Goal: Task Accomplishment & Management: Manage account settings

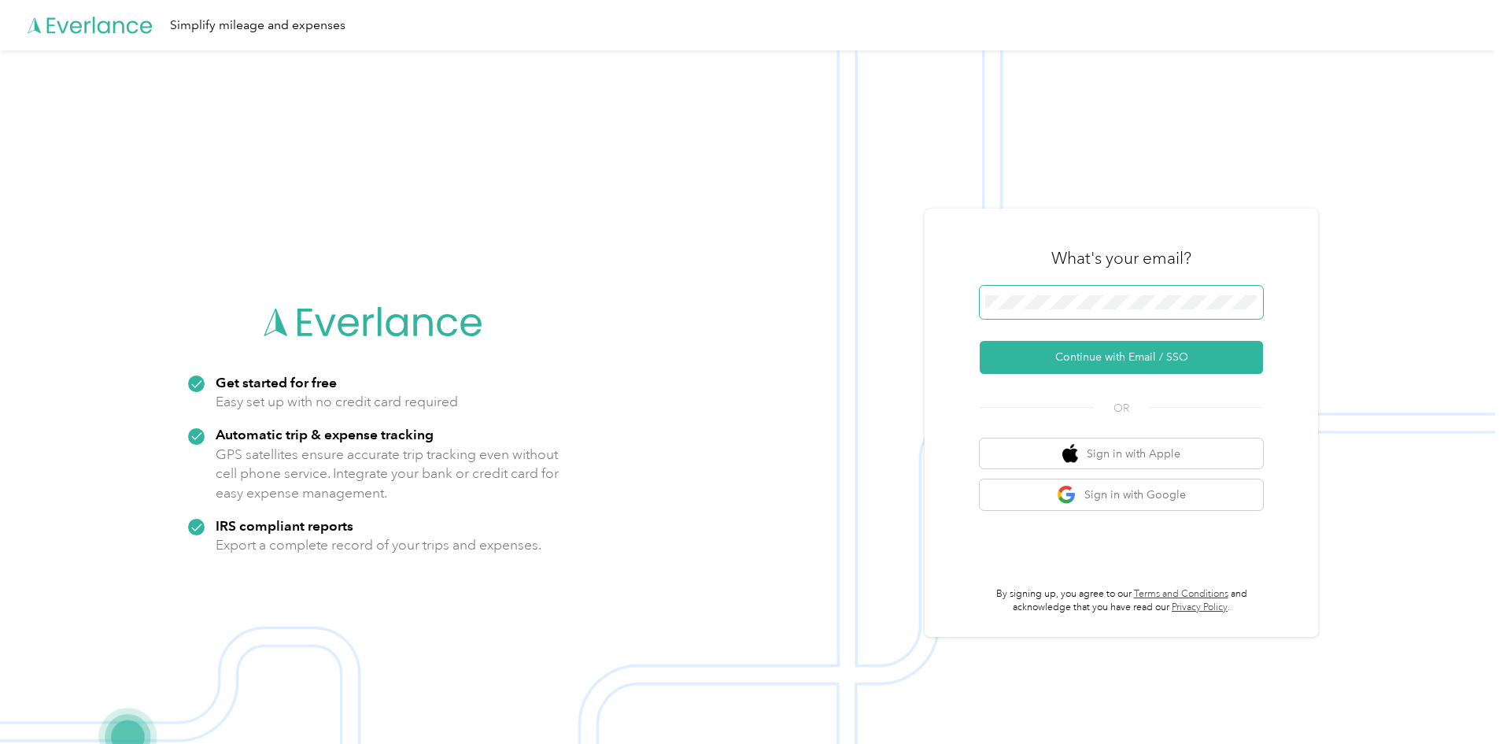
click at [1001, 314] on span at bounding box center [1121, 302] width 283 height 33
click at [1089, 363] on button "Continue with Email / SSO" at bounding box center [1121, 357] width 283 height 33
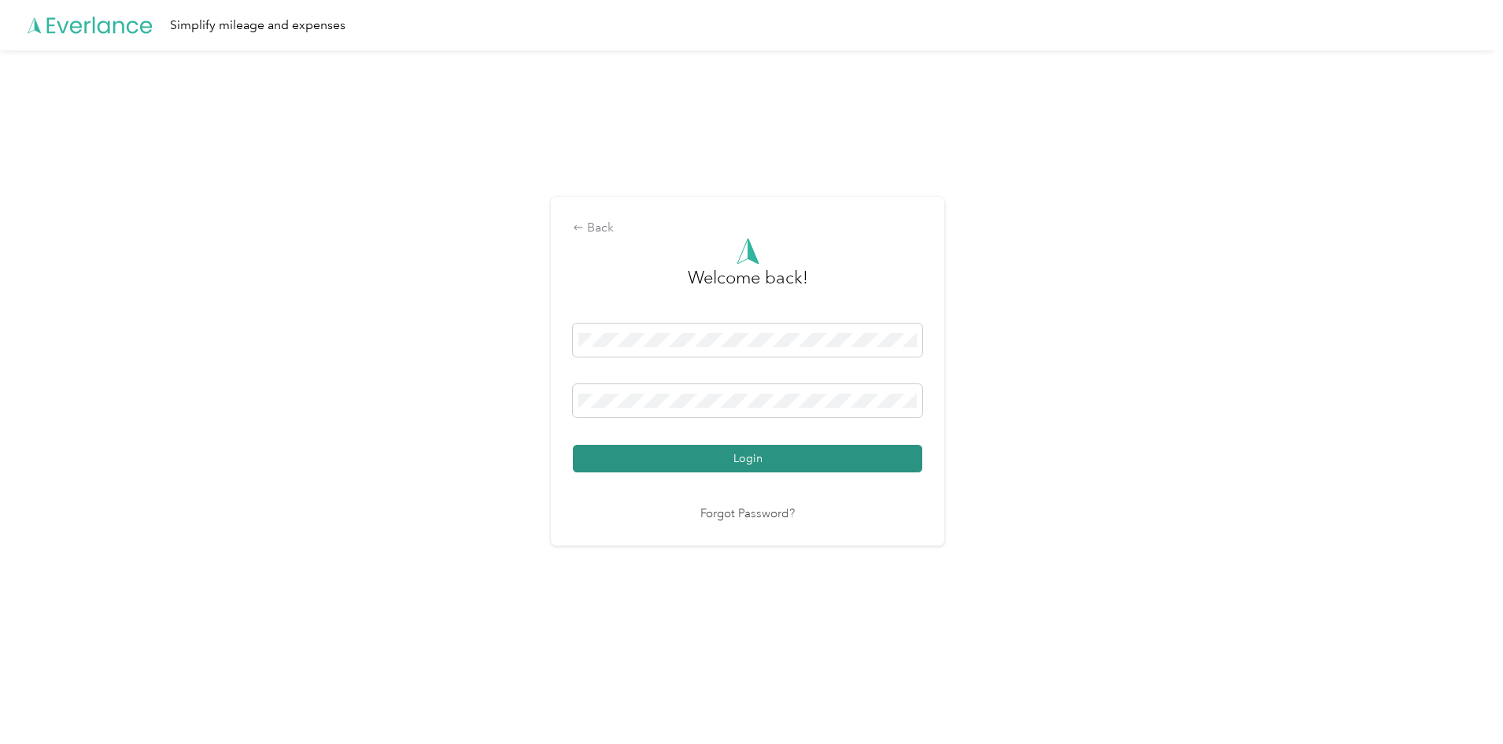
click at [738, 459] on button "Login" at bounding box center [747, 459] width 349 height 28
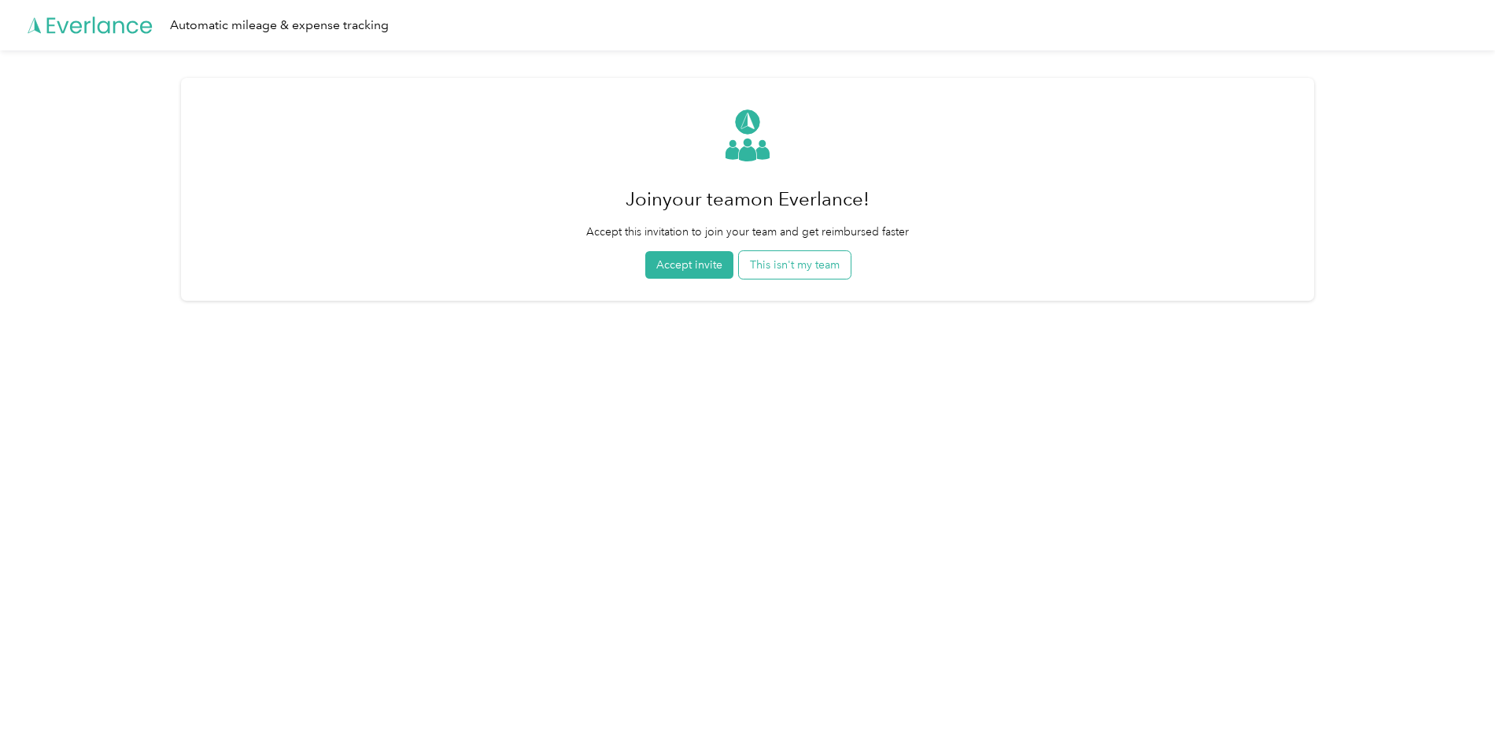
click at [770, 275] on button "This isn't my team" at bounding box center [795, 265] width 112 height 28
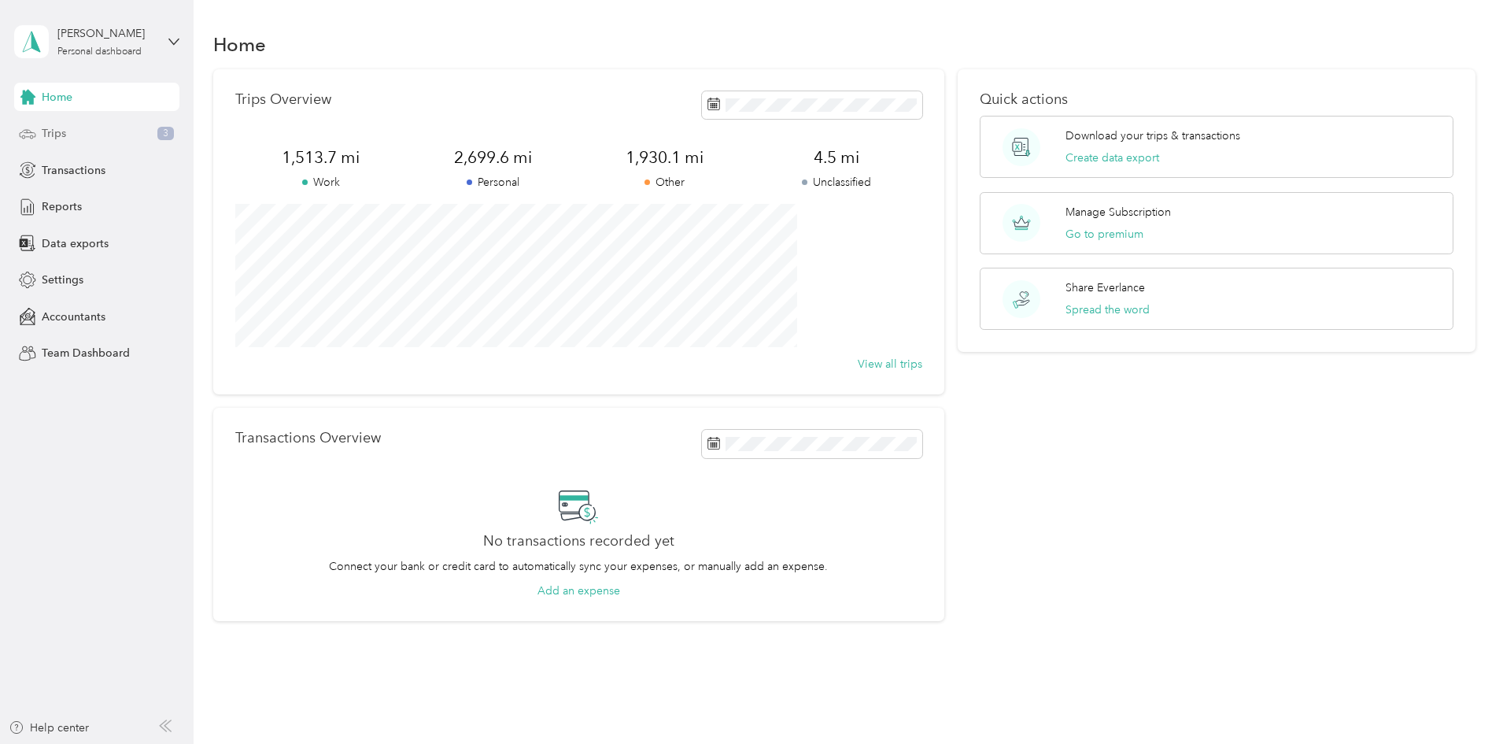
click at [100, 128] on div "Trips 3" at bounding box center [96, 134] width 165 height 28
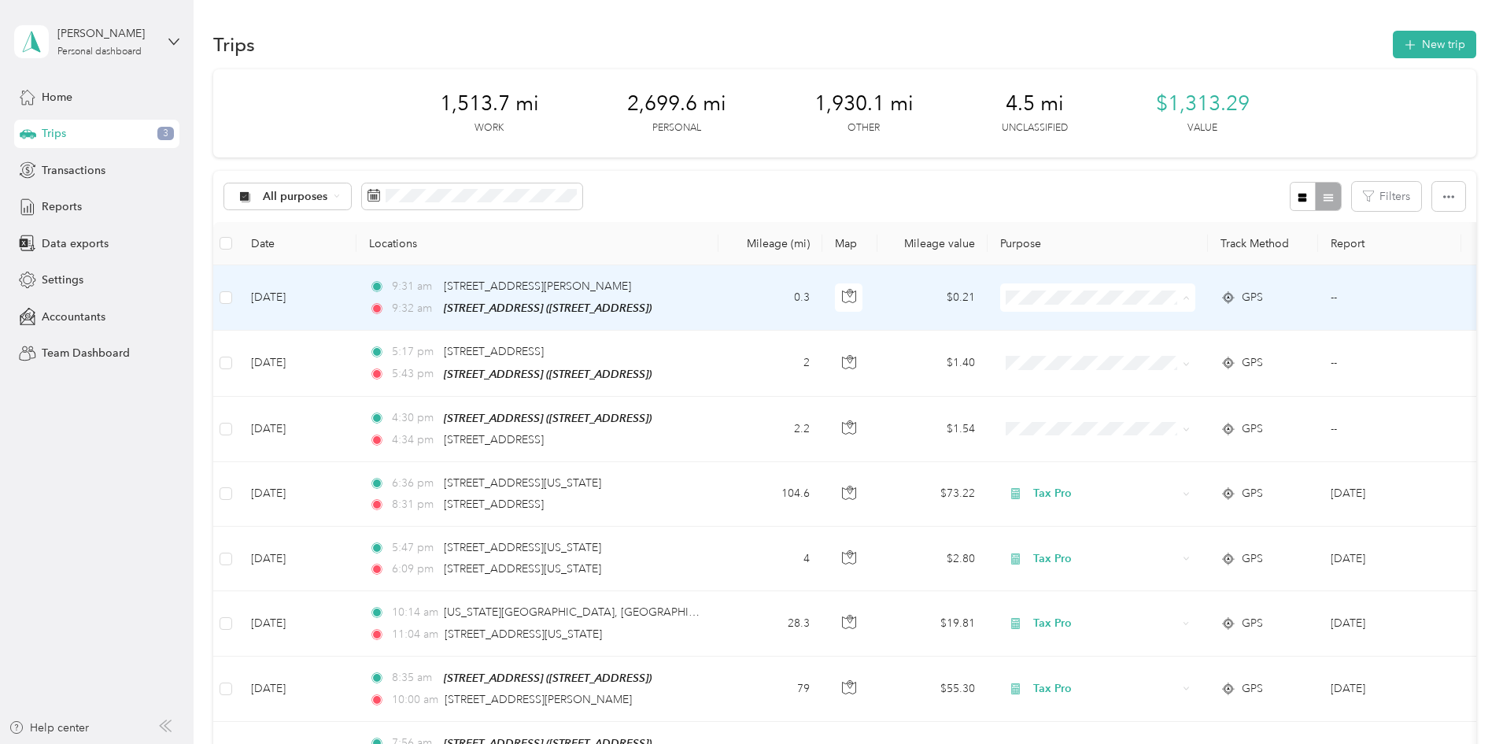
click at [1157, 352] on span "Personal" at bounding box center [1217, 354] width 146 height 17
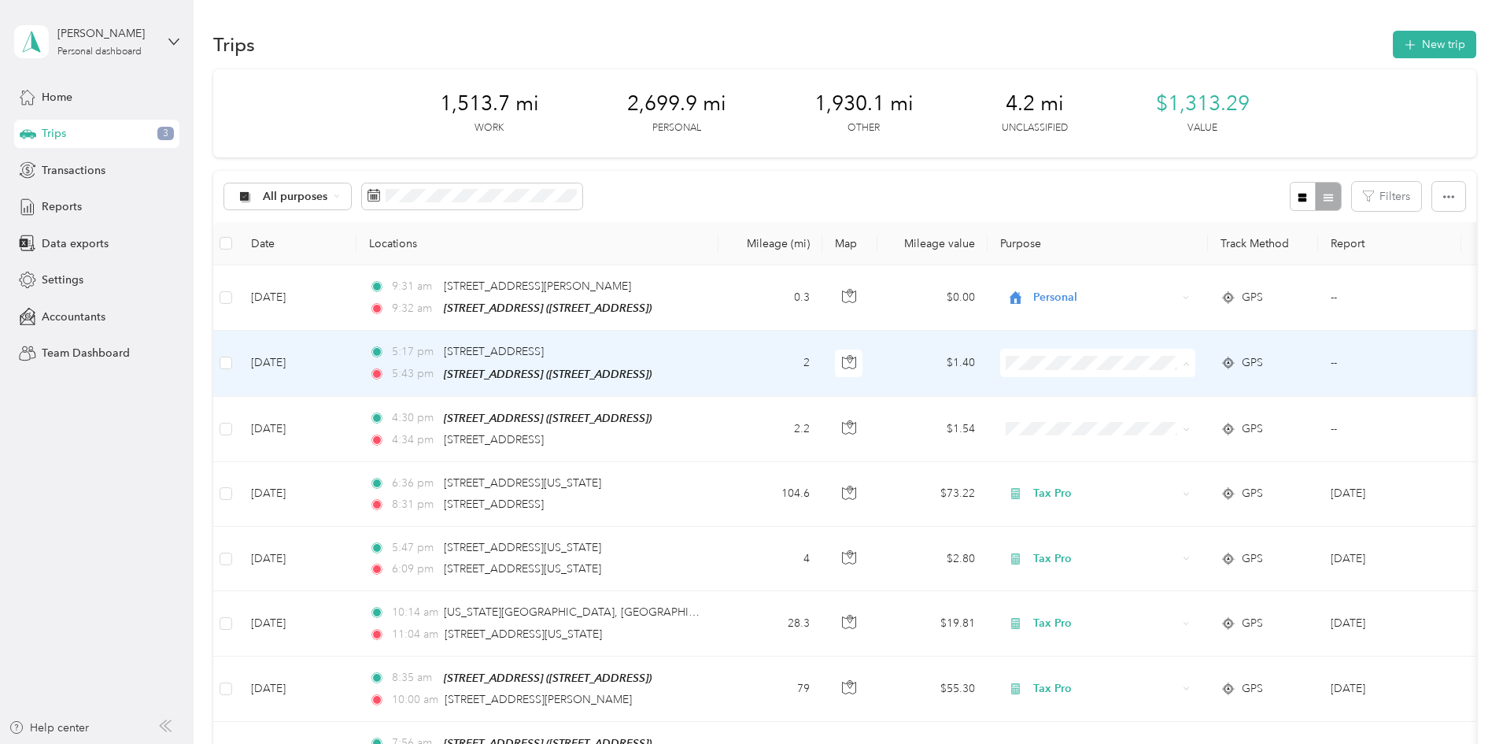
click at [1150, 418] on span "Personal" at bounding box center [1217, 419] width 146 height 17
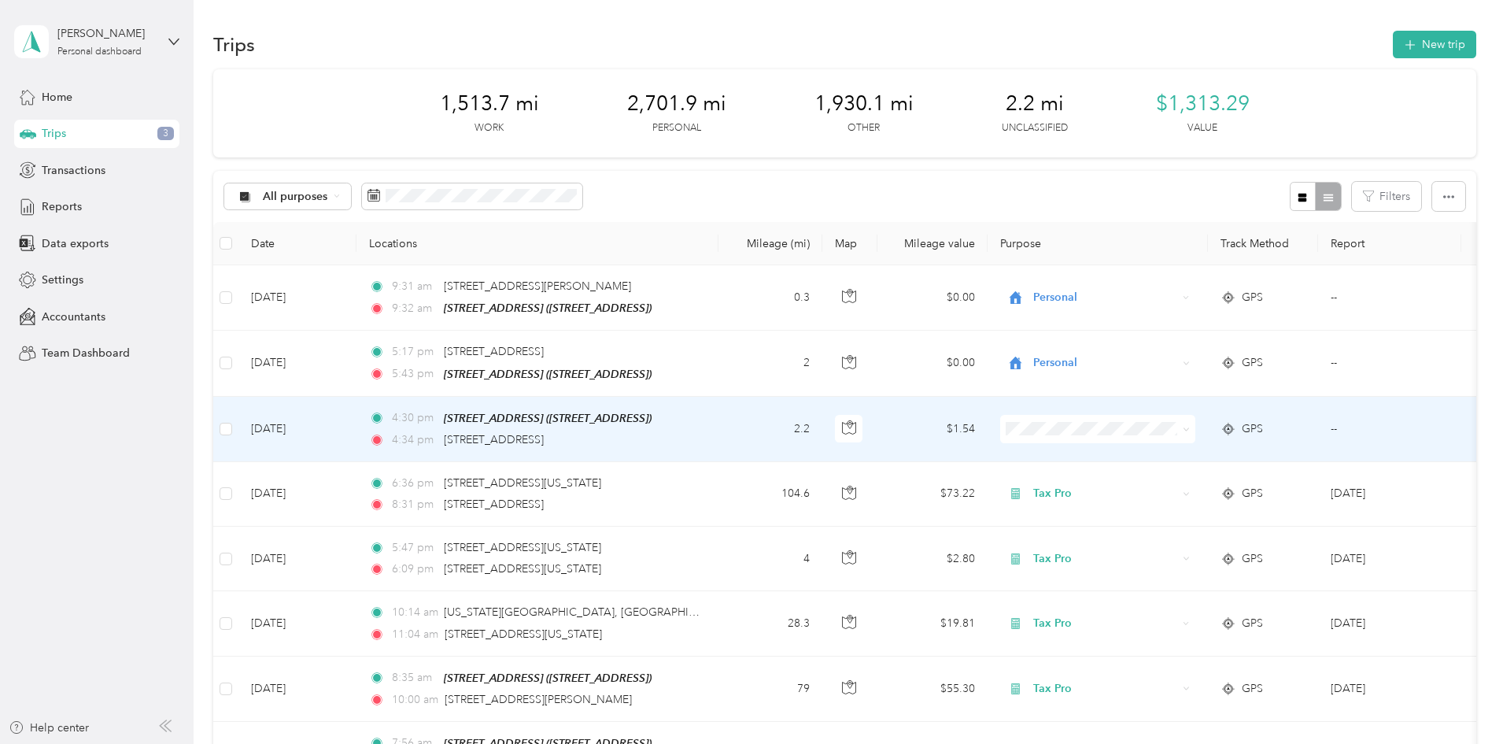
click at [1154, 488] on ol "Work Personal MEDICAL Tax Pro Other Charity Medical Moving Commute" at bounding box center [1202, 552] width 195 height 220
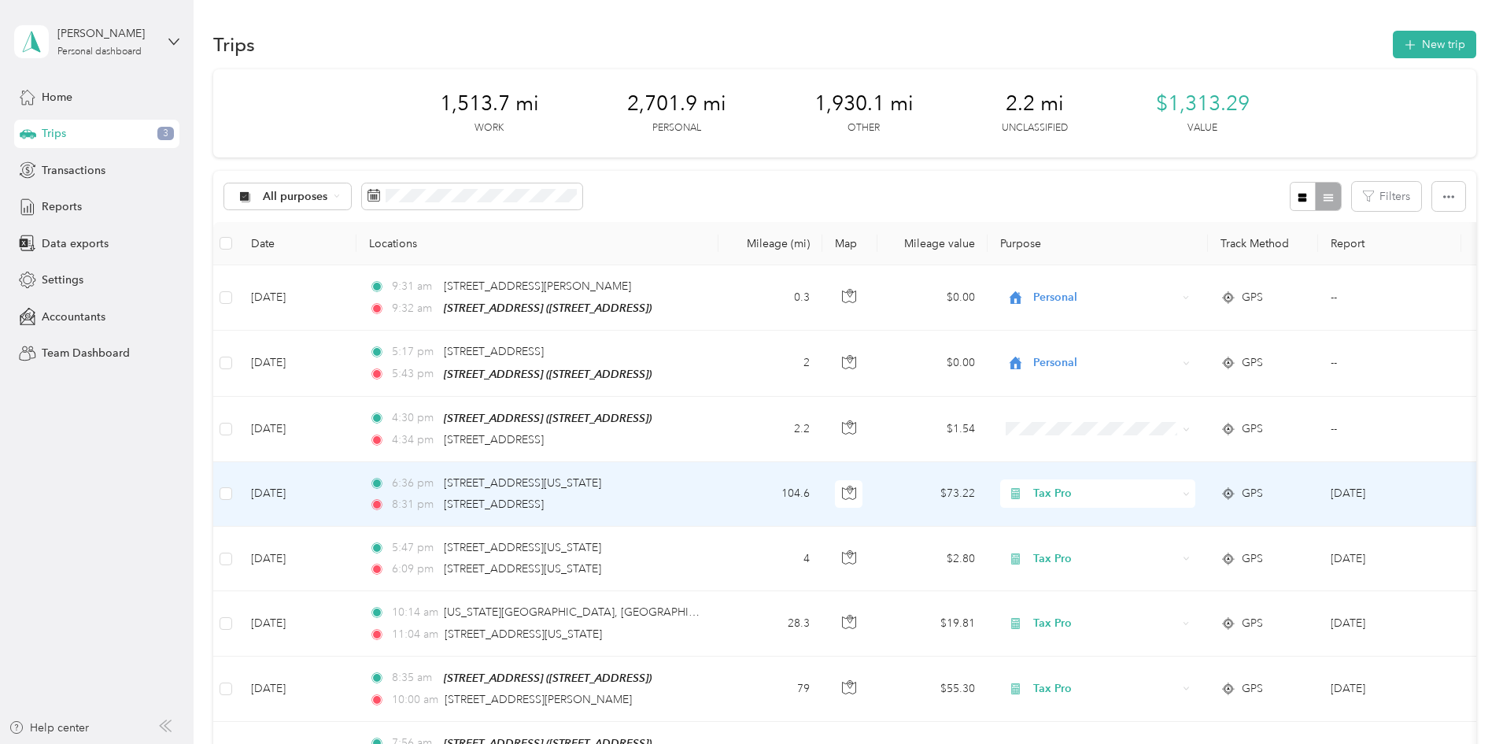
click at [1154, 490] on span "Tax Pro" at bounding box center [1105, 493] width 144 height 17
click at [1155, 521] on li "Work" at bounding box center [1202, 521] width 195 height 28
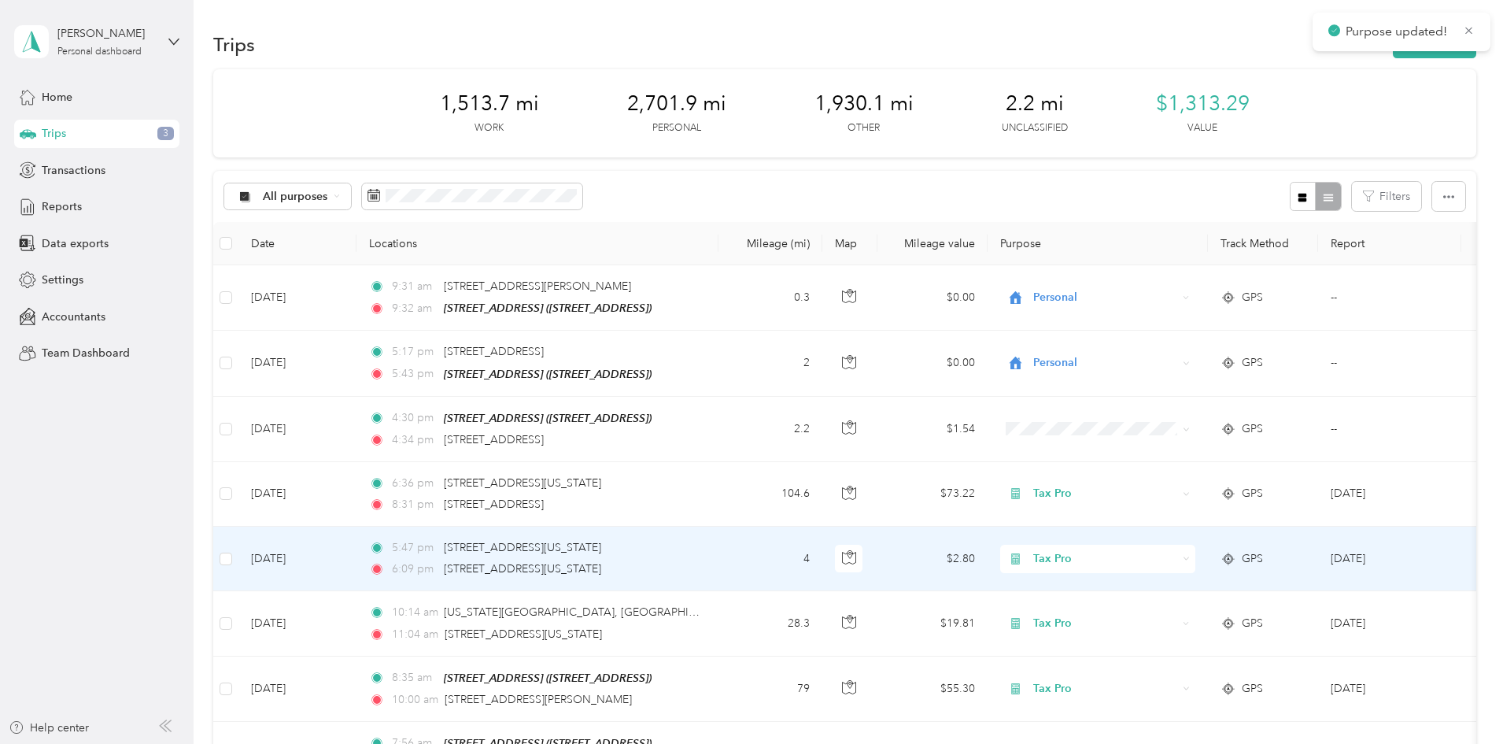
click at [1155, 556] on span "Tax Pro" at bounding box center [1105, 558] width 144 height 17
click at [1159, 332] on span "Work" at bounding box center [1217, 334] width 146 height 17
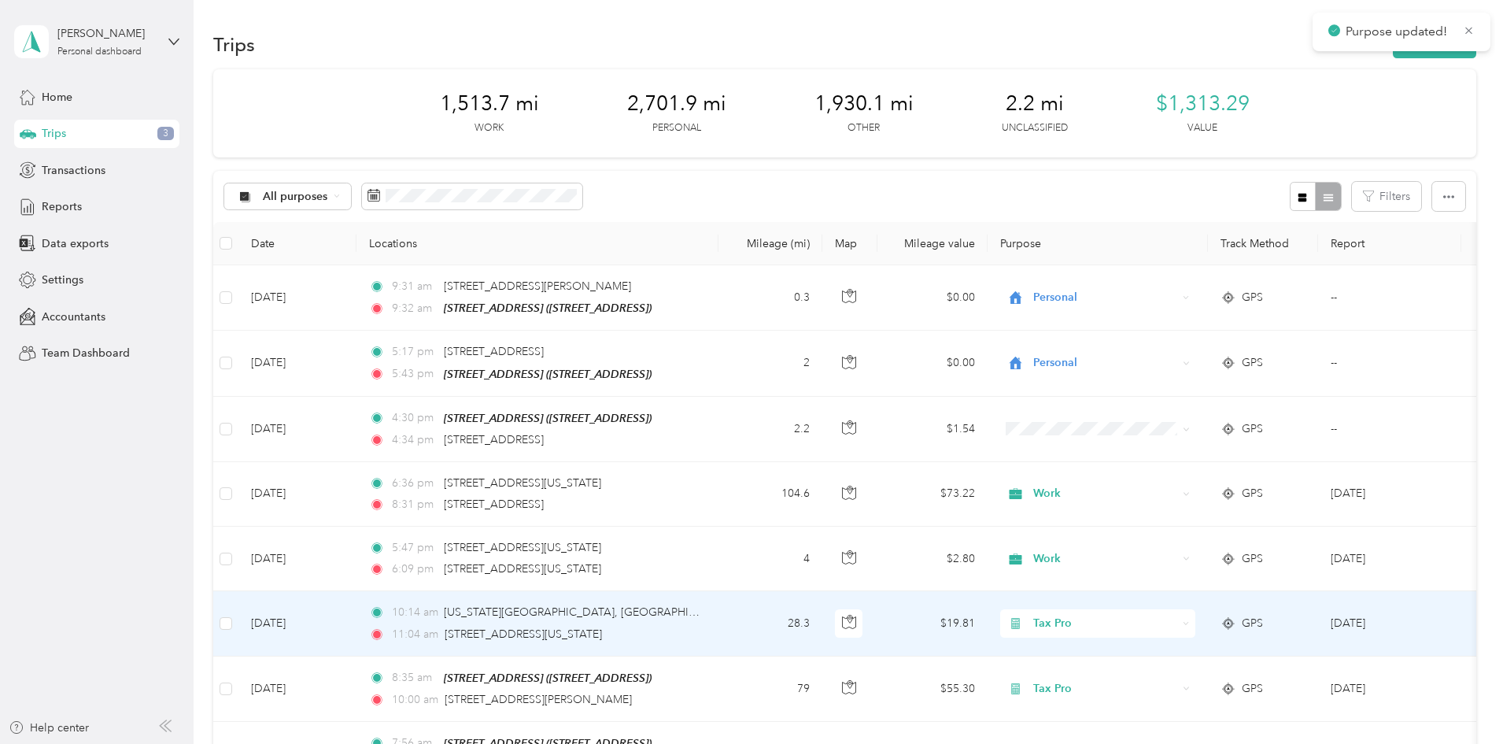
click at [1151, 627] on span "Tax Pro" at bounding box center [1105, 623] width 144 height 17
click at [1138, 401] on li "Work" at bounding box center [1202, 399] width 195 height 28
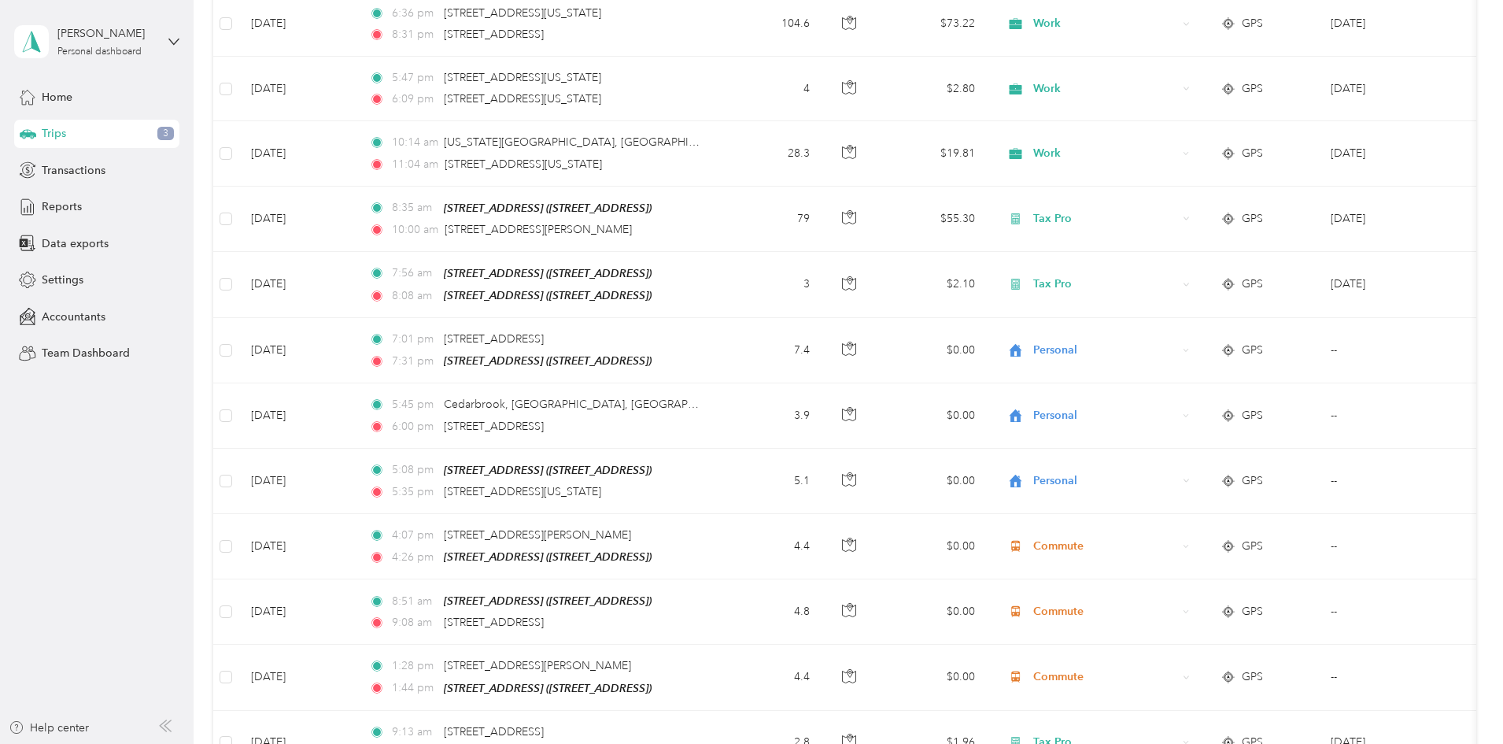
scroll to position [475, 0]
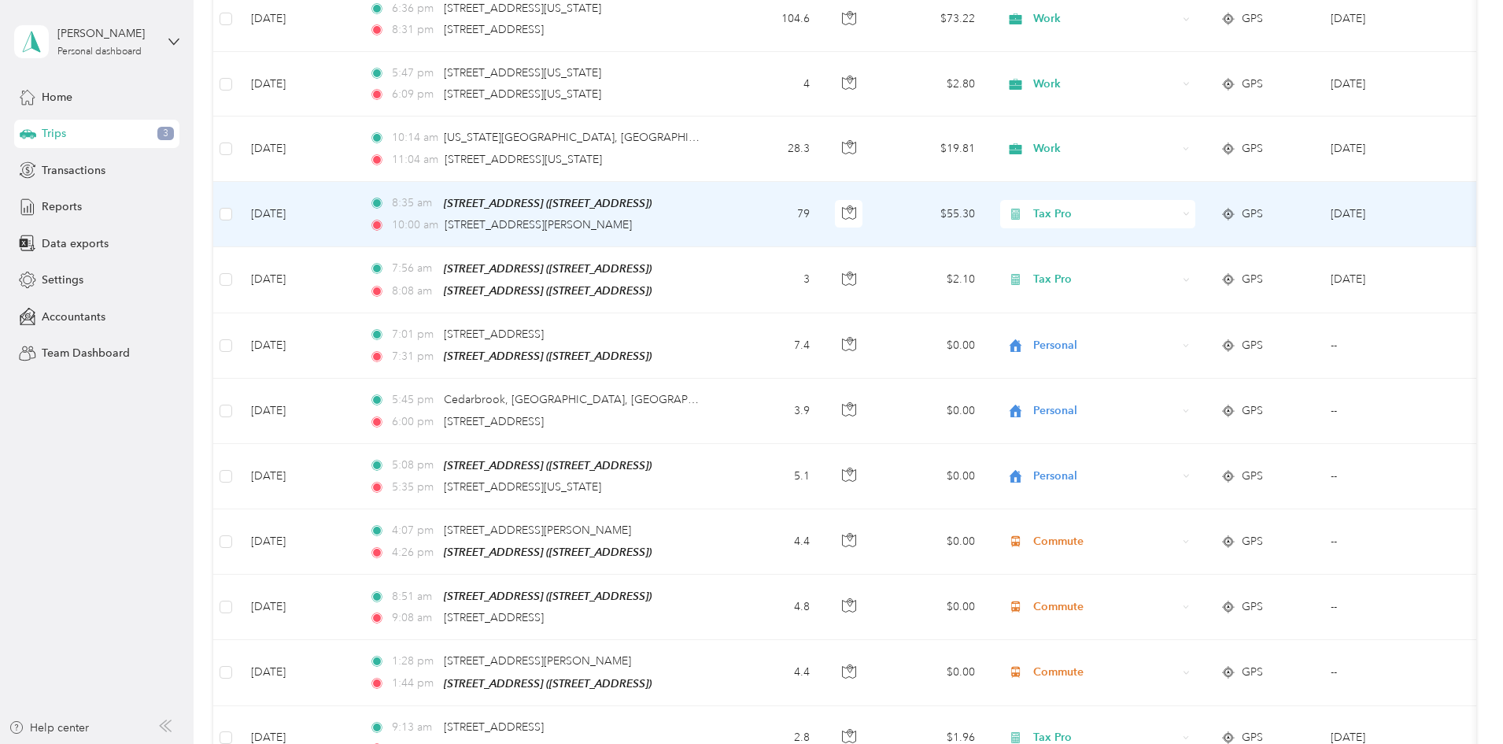
click at [1160, 209] on span "Tax Pro" at bounding box center [1105, 213] width 144 height 17
click at [1159, 243] on li "Work" at bounding box center [1202, 241] width 195 height 28
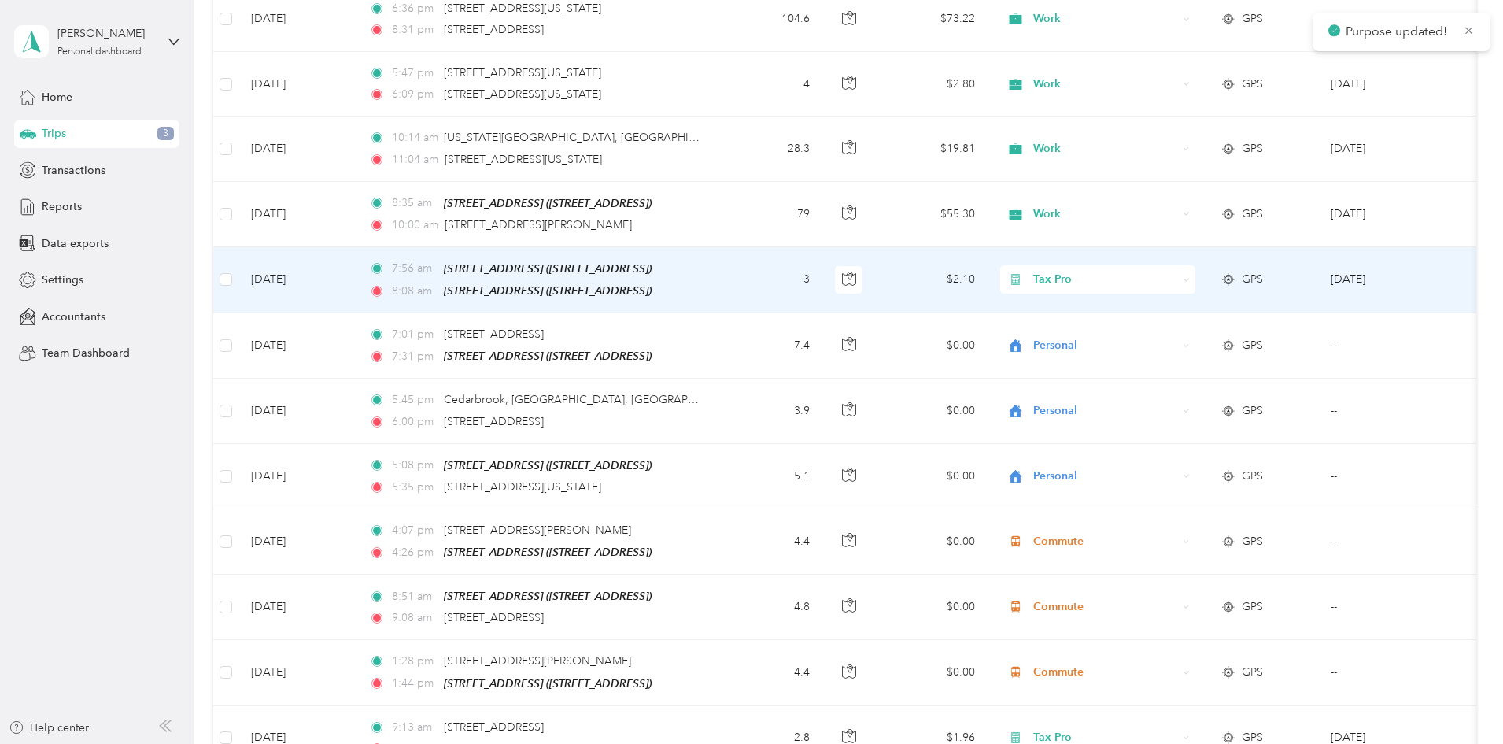
click at [1155, 266] on div "Tax Pro" at bounding box center [1097, 279] width 195 height 28
click at [1155, 312] on ol "Work Personal MEDICAL Tax Pro Other Charity Medical Moving Commute" at bounding box center [1202, 393] width 195 height 220
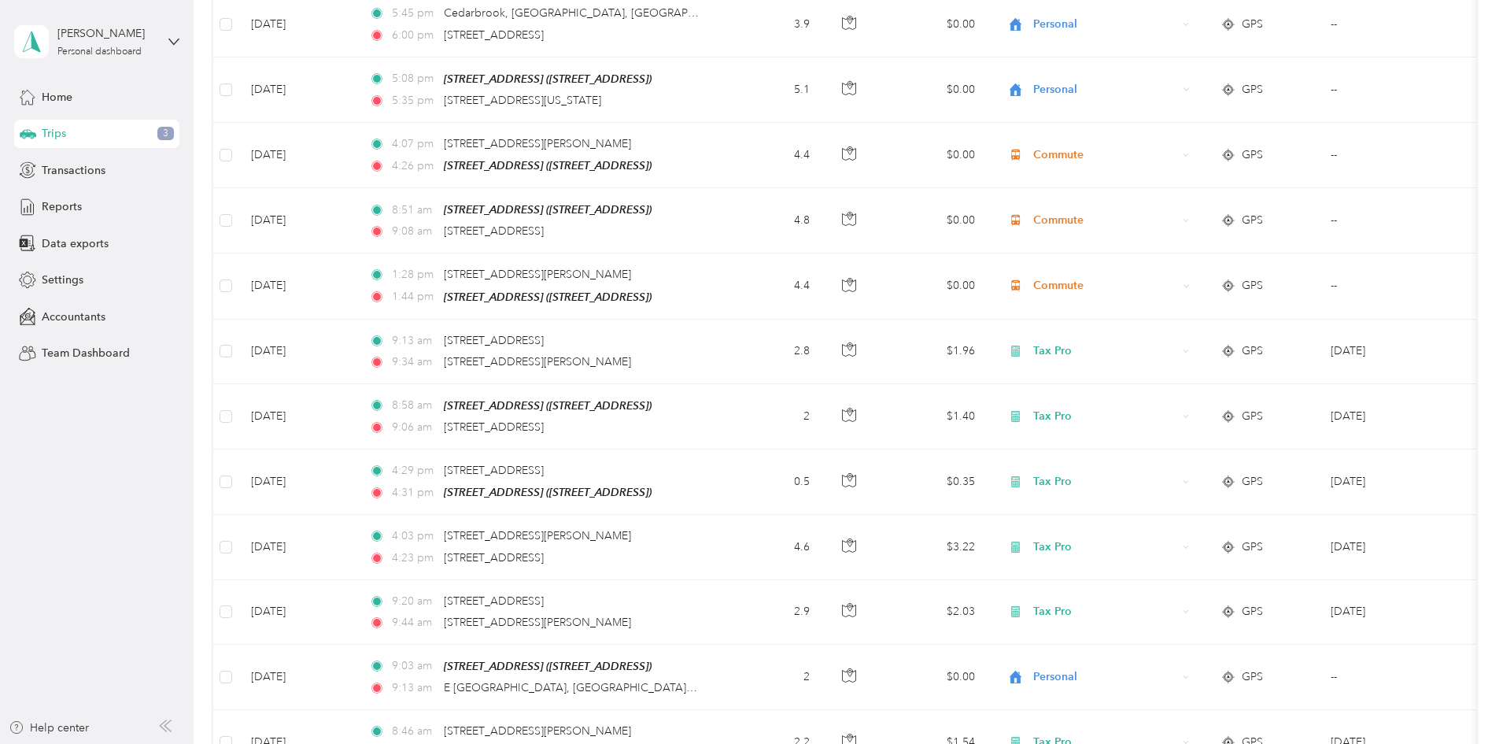
scroll to position [867, 0]
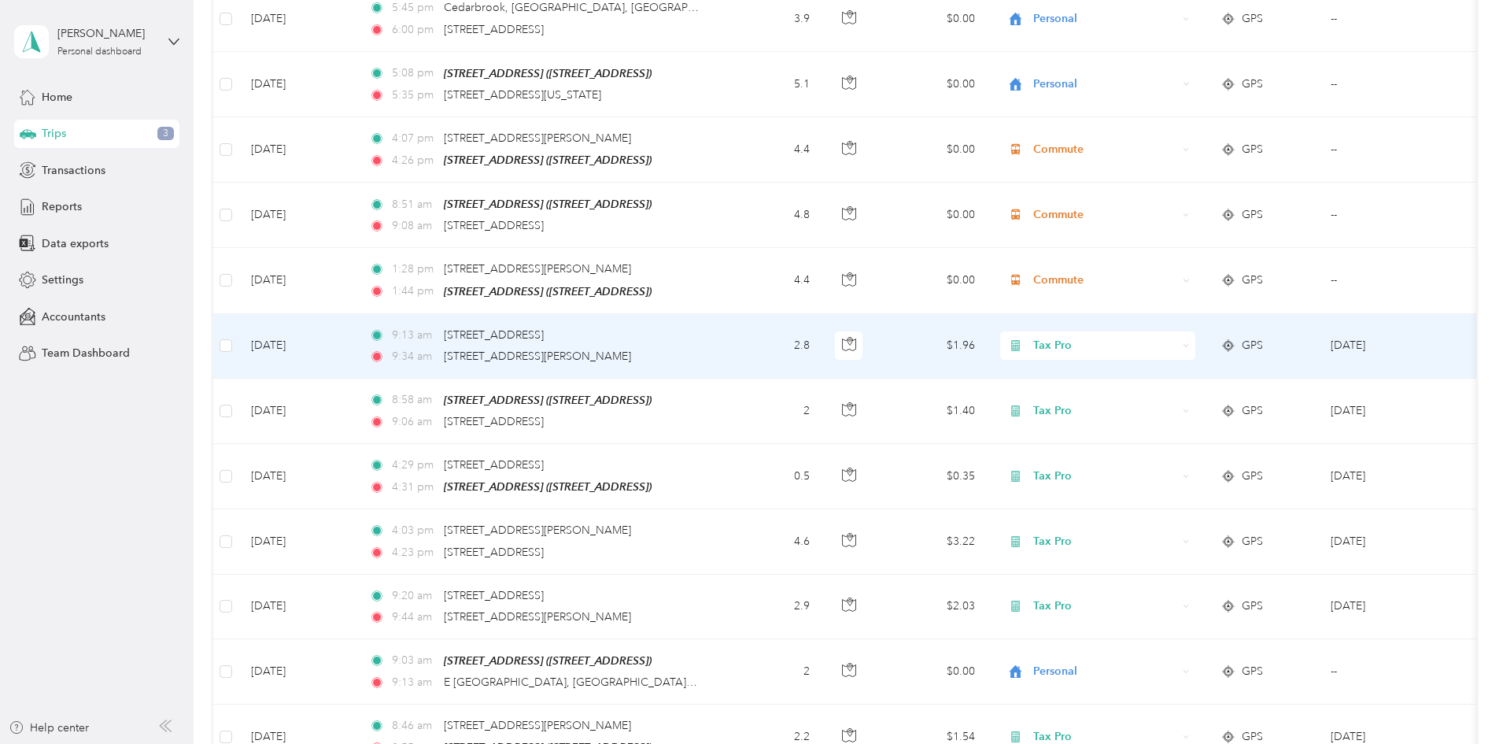
click at [1153, 339] on span "Tax Pro" at bounding box center [1105, 345] width 144 height 17
click at [1151, 376] on ol "Work Personal MEDICAL Tax Pro Other Charity Medical Moving Commute" at bounding box center [1202, 461] width 195 height 220
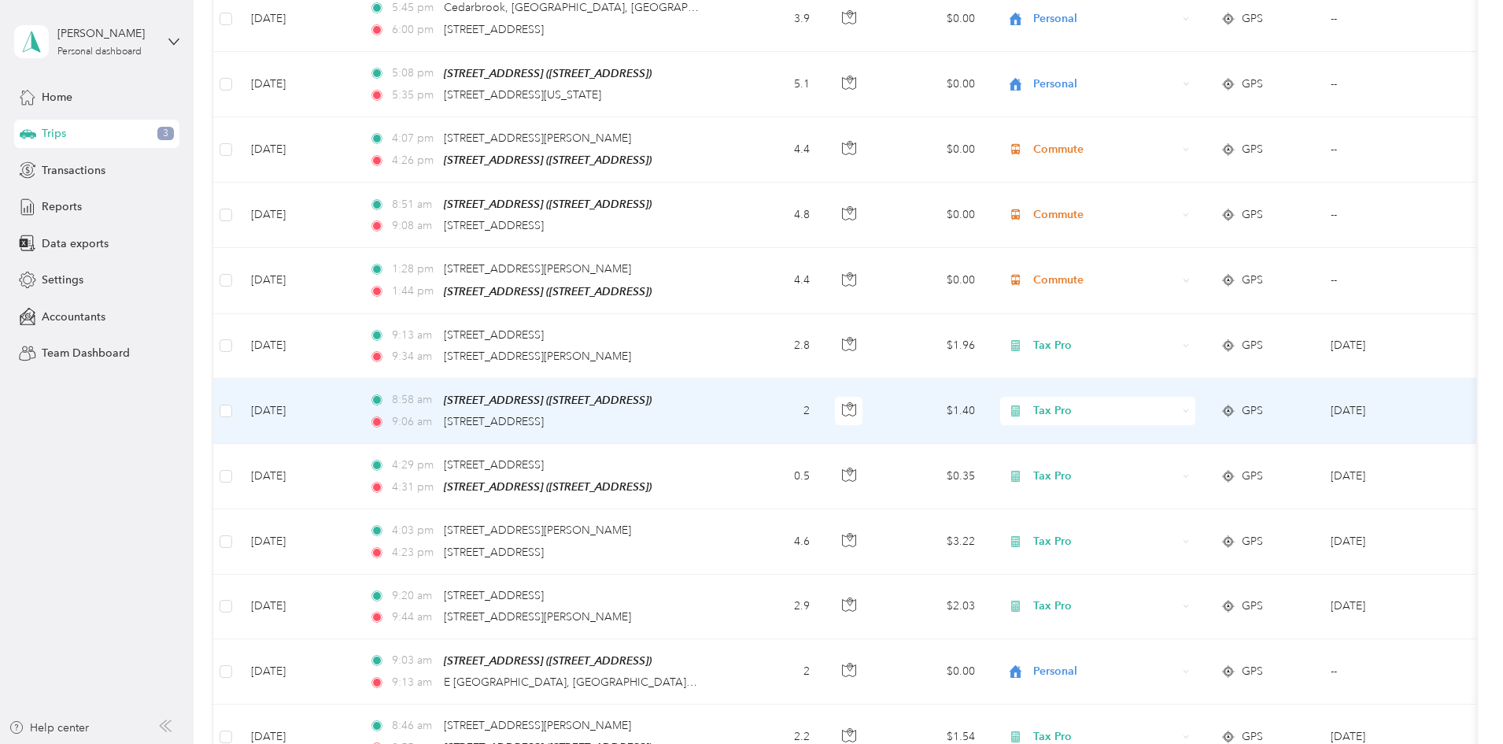
click at [1150, 409] on span "Tax Pro" at bounding box center [1105, 410] width 144 height 17
click at [1148, 432] on li "Work" at bounding box center [1202, 431] width 195 height 28
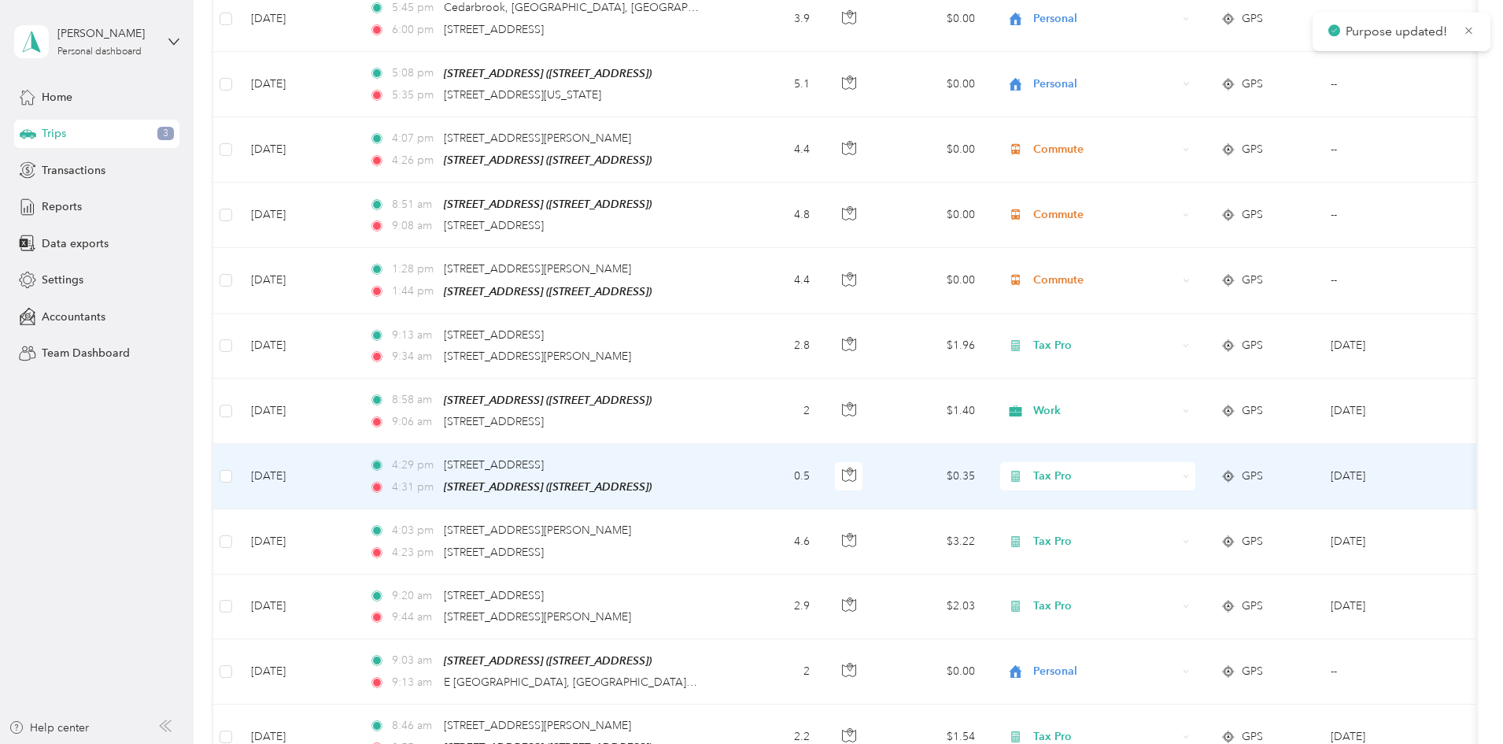
click at [1156, 468] on span "Tax Pro" at bounding box center [1105, 476] width 144 height 17
click at [1148, 494] on span "Work" at bounding box center [1217, 496] width 146 height 17
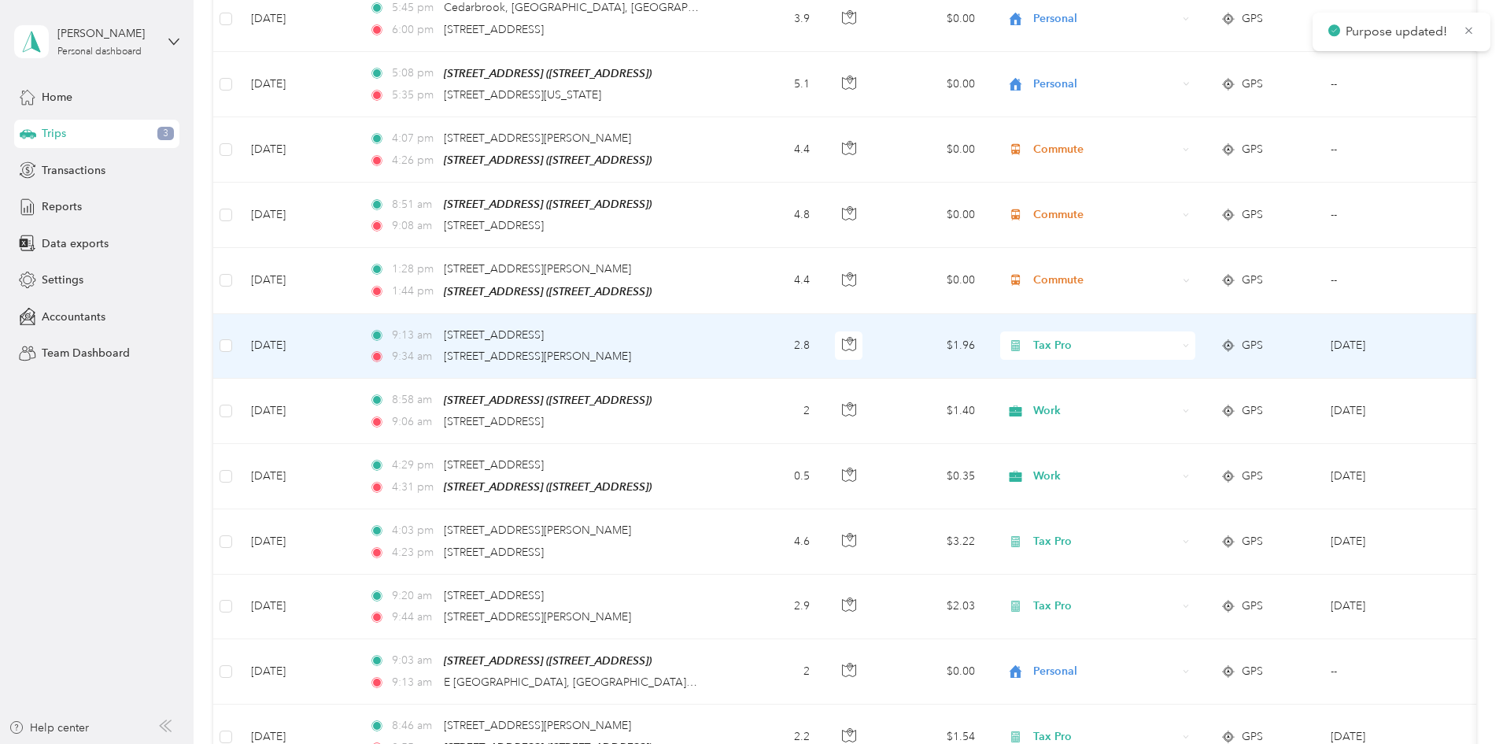
click at [1158, 338] on span "Tax Pro" at bounding box center [1105, 345] width 144 height 17
click at [1145, 371] on ol "Work Personal MEDICAL Tax Pro Other Charity Medical Moving Commute" at bounding box center [1202, 454] width 195 height 220
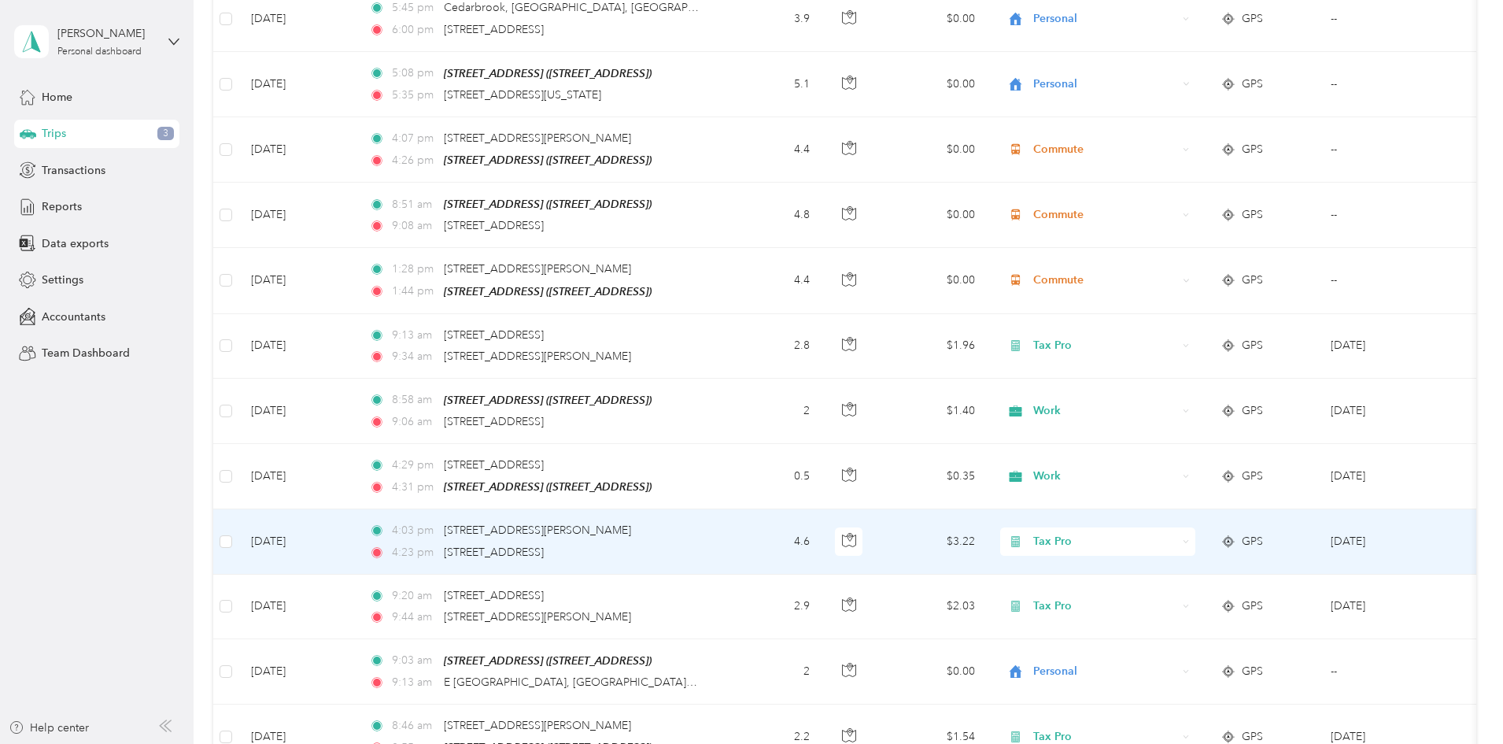
click at [1157, 538] on span "Tax Pro" at bounding box center [1105, 541] width 144 height 17
click at [1159, 312] on li "Work" at bounding box center [1202, 308] width 195 height 28
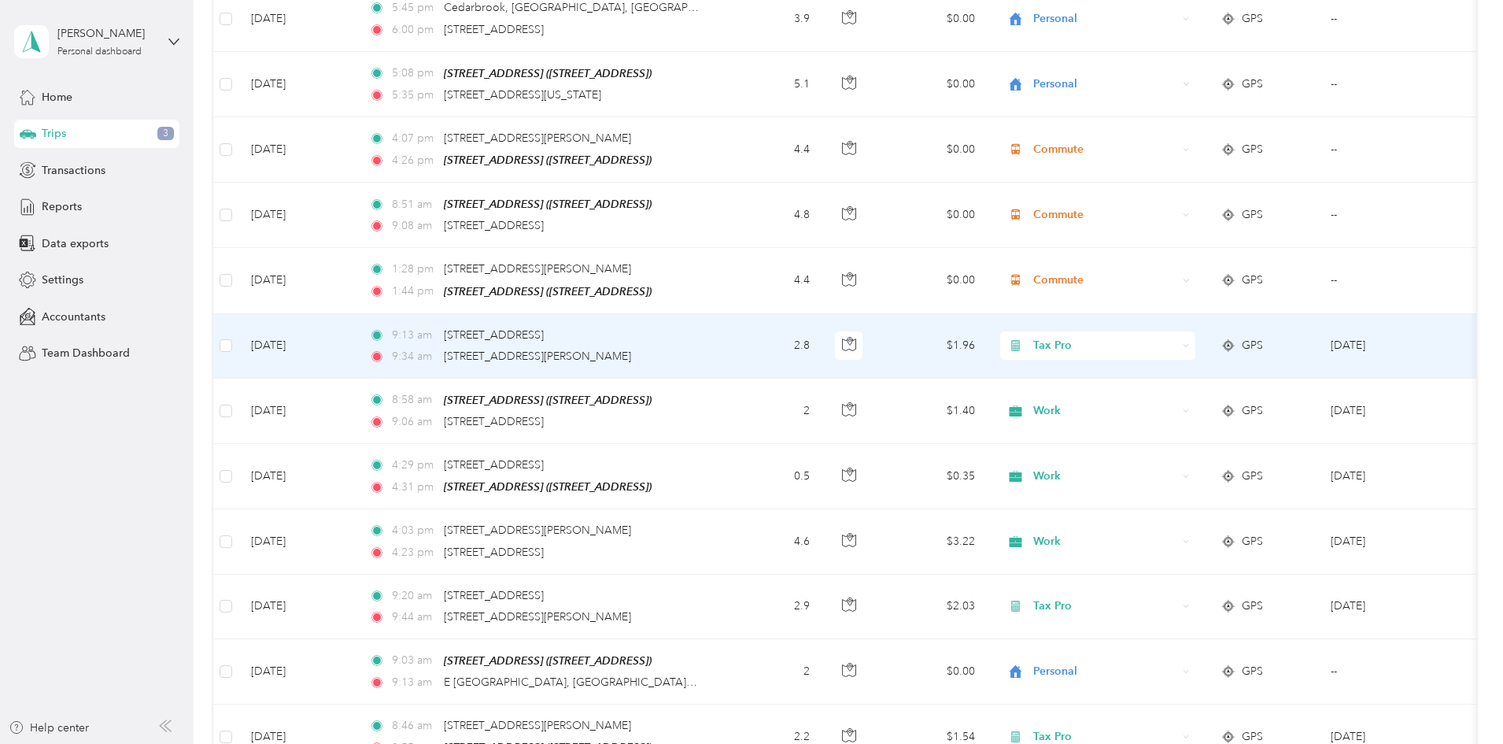
click at [1153, 337] on span "Tax Pro" at bounding box center [1105, 345] width 144 height 17
click at [1155, 362] on span "Work" at bounding box center [1217, 366] width 146 height 17
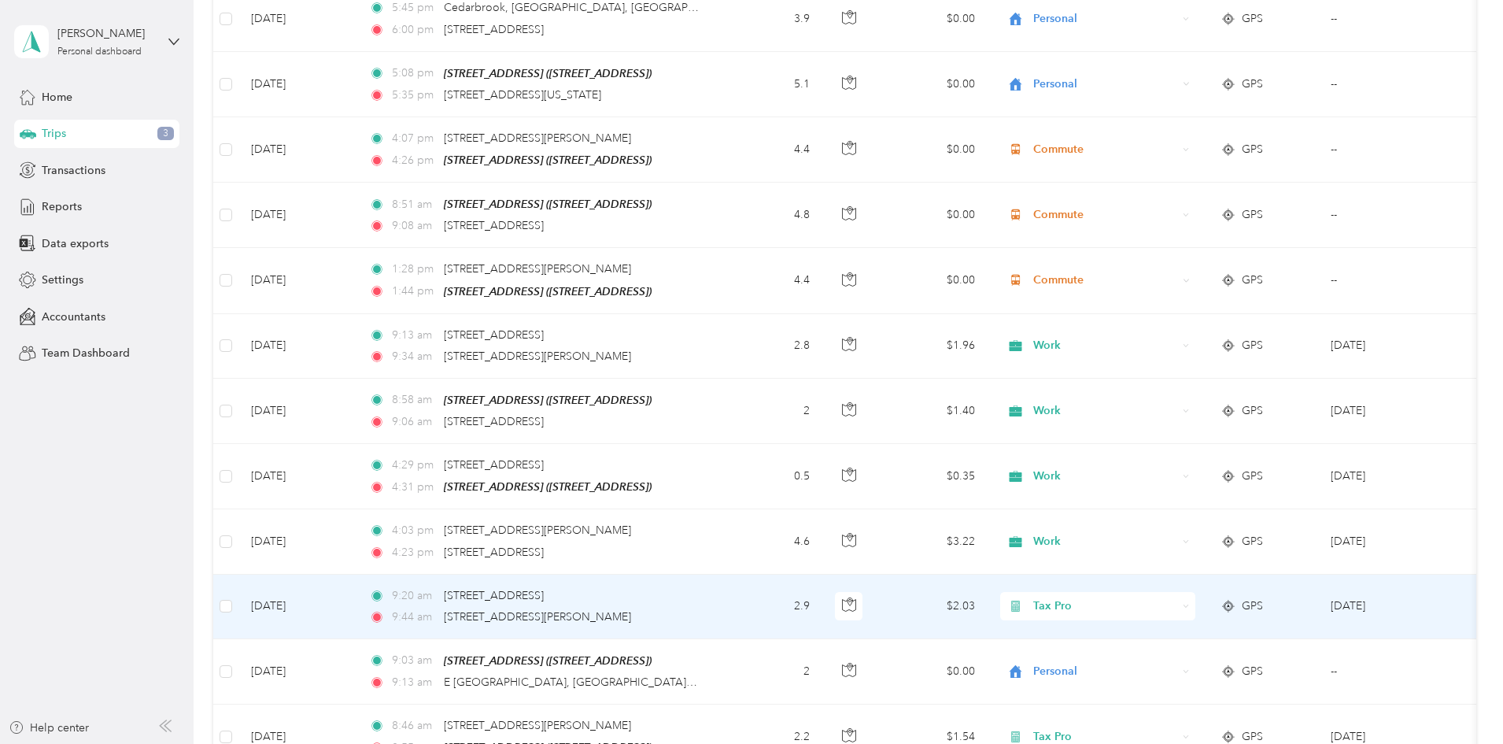
click at [1149, 597] on span "Tax Pro" at bounding box center [1105, 605] width 144 height 17
click at [1151, 379] on ol "Work Personal MEDICAL Tax Pro Other Charity Medical Moving Commute" at bounding box center [1202, 464] width 195 height 220
click at [1163, 601] on span "Tax Pro" at bounding box center [1105, 605] width 144 height 17
click at [1157, 379] on ol "Work Personal MEDICAL Tax Pro Other Charity Medical Moving Commute" at bounding box center [1202, 470] width 195 height 220
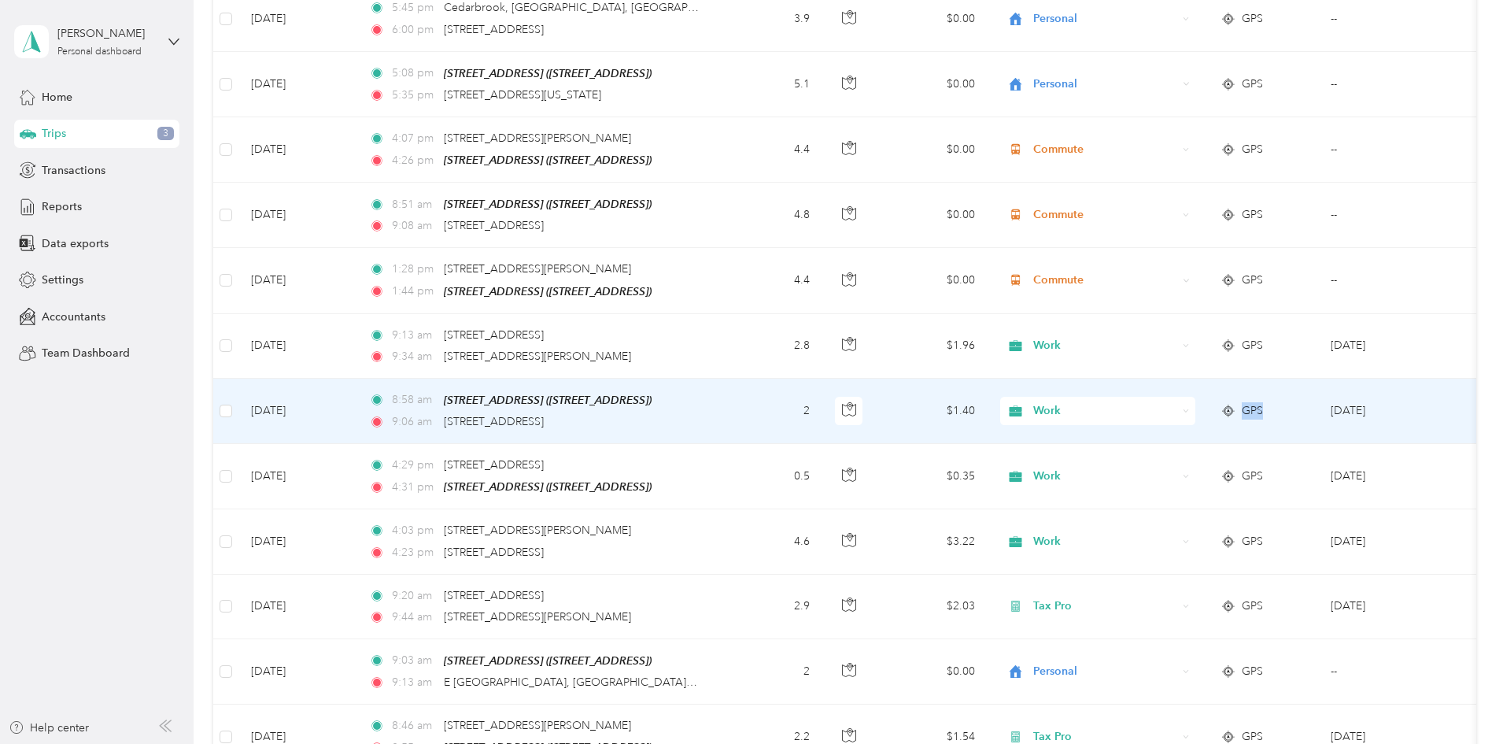
click at [1157, 379] on td "Work" at bounding box center [1098, 411] width 220 height 65
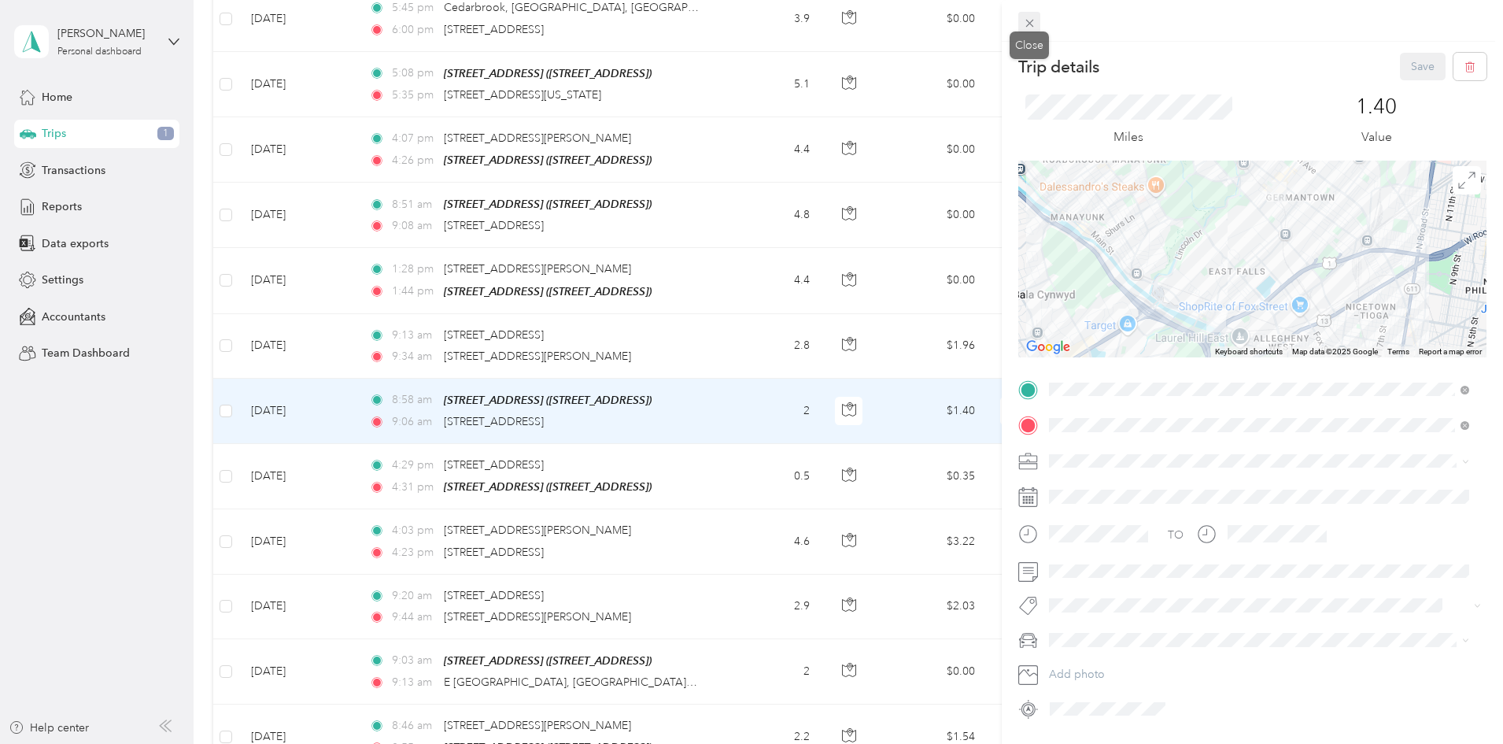
click at [1032, 21] on icon at bounding box center [1030, 24] width 8 height 8
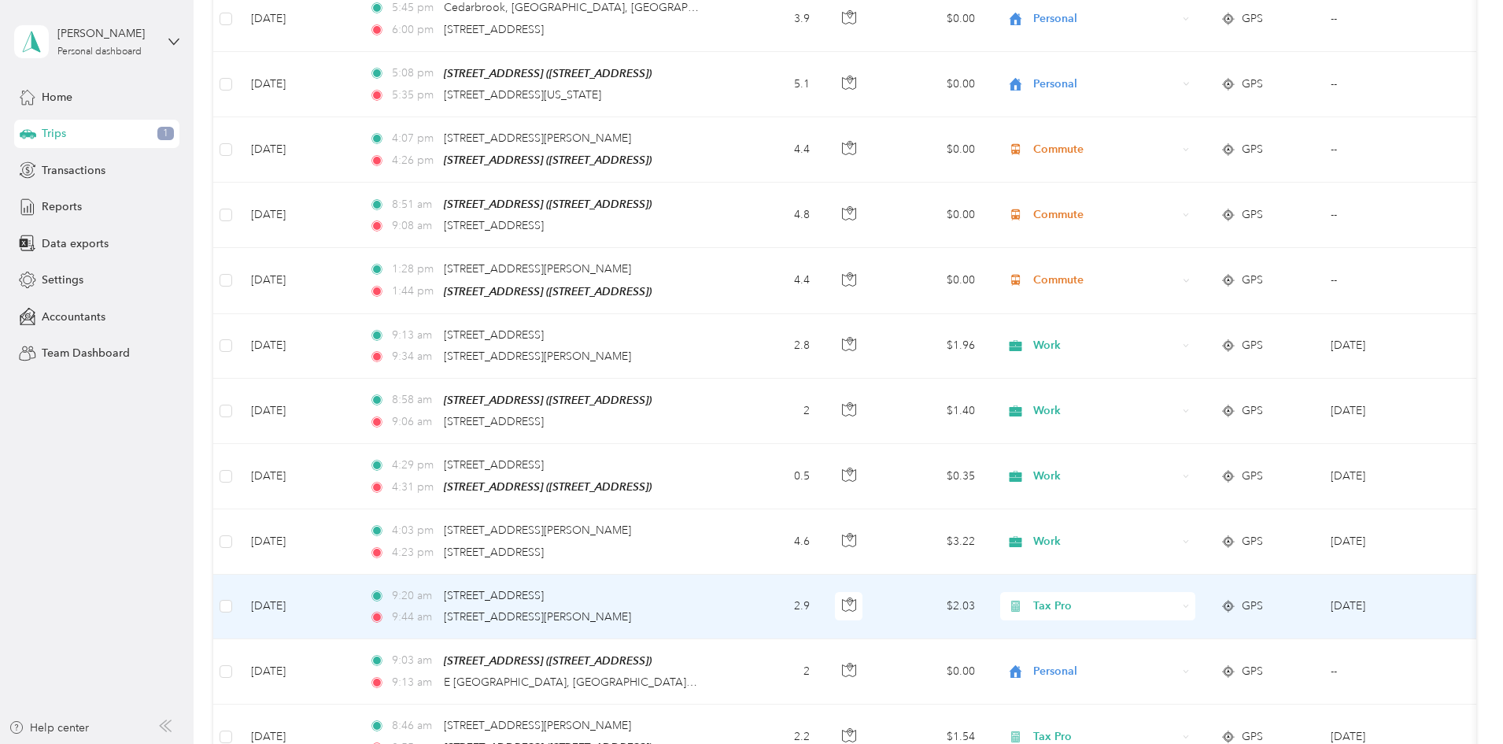
click at [1153, 597] on span "Tax Pro" at bounding box center [1105, 605] width 144 height 17
click at [1166, 379] on ol "Work Personal MEDICAL Tax Pro Other Charity Medical Moving Commute" at bounding box center [1202, 461] width 195 height 220
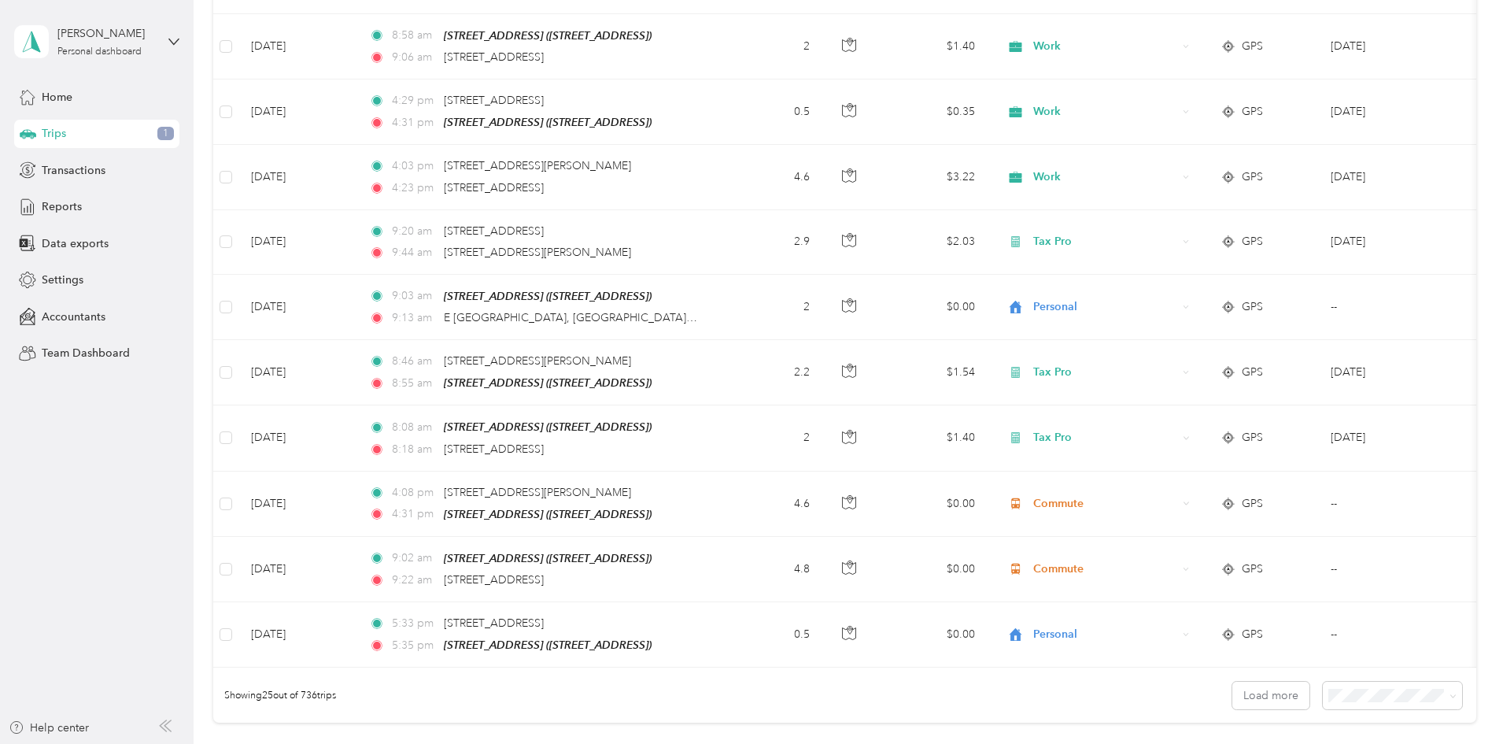
scroll to position [1239, 0]
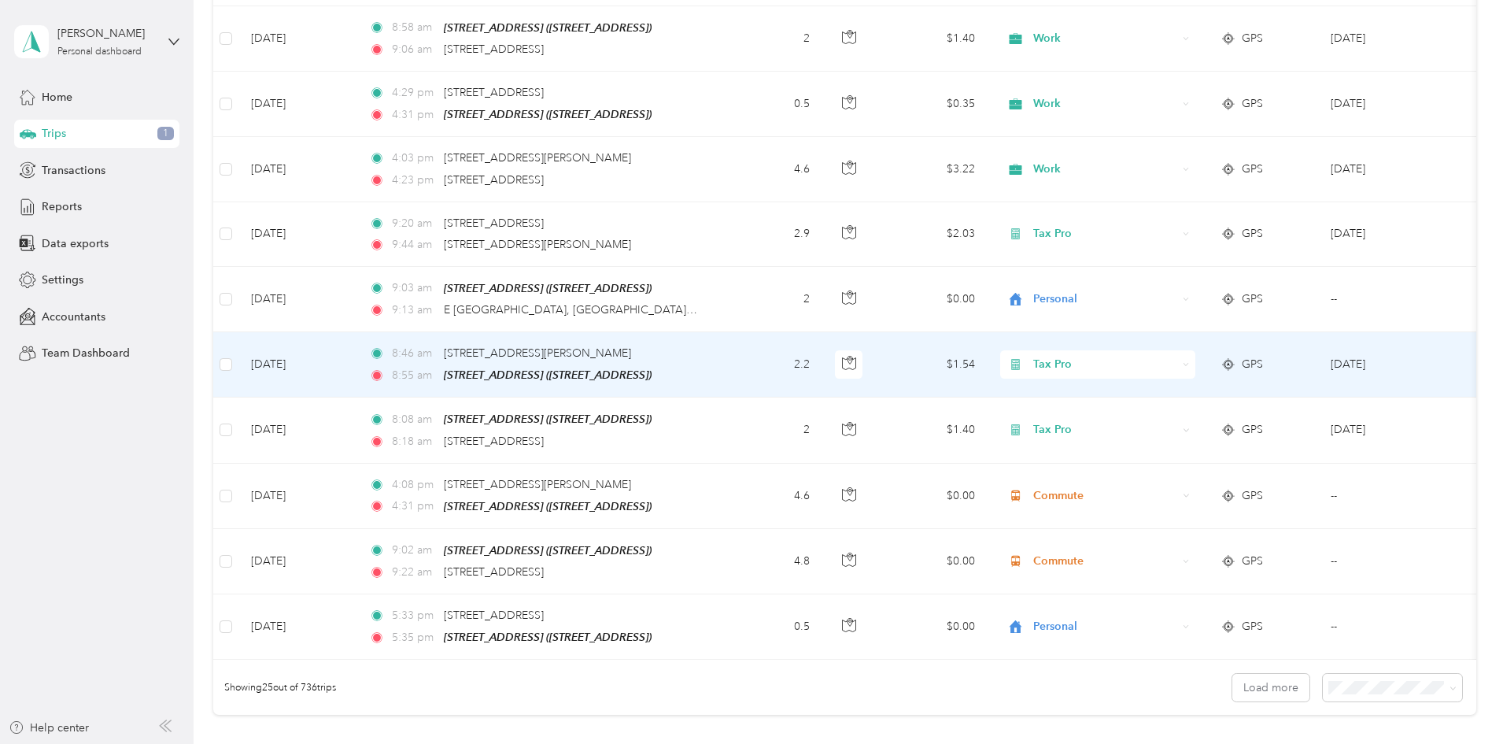
click at [1158, 356] on span "Tax Pro" at bounding box center [1105, 364] width 144 height 17
click at [1154, 377] on span "Work" at bounding box center [1217, 373] width 146 height 17
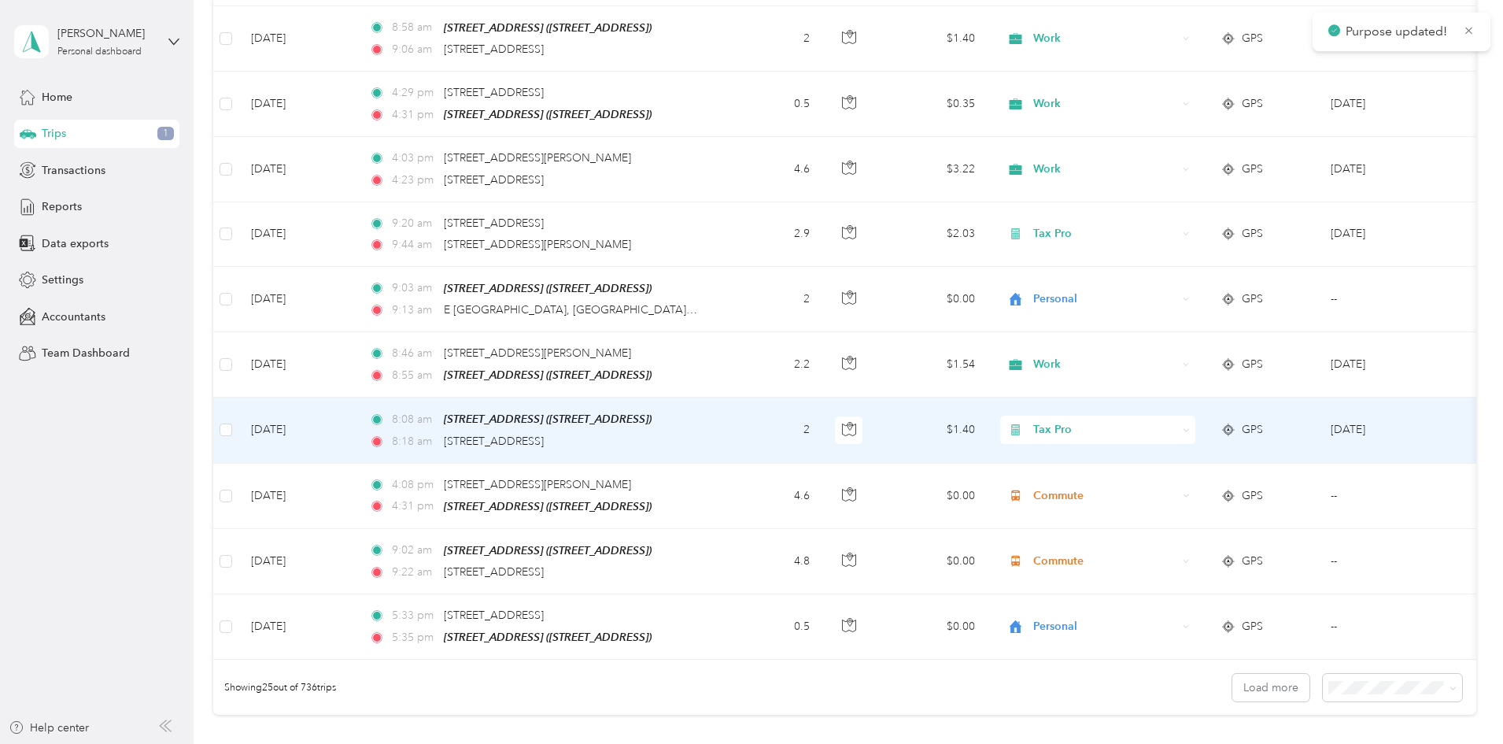
click at [1158, 421] on span "Tax Pro" at bounding box center [1105, 429] width 144 height 17
click at [1152, 450] on li "Work" at bounding box center [1202, 445] width 195 height 28
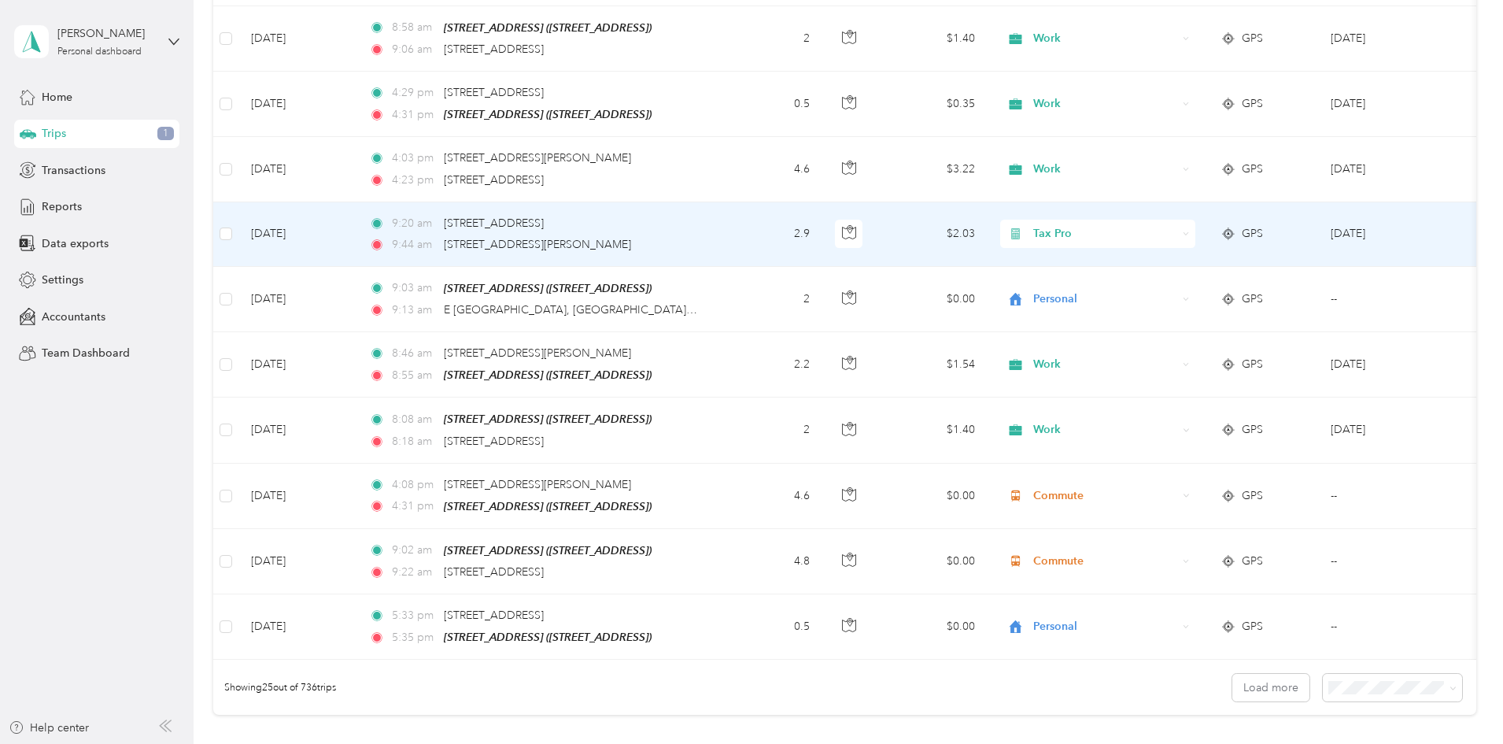
click at [1151, 225] on span "Tax Pro" at bounding box center [1105, 233] width 144 height 17
click at [1149, 257] on li "Work" at bounding box center [1202, 253] width 195 height 28
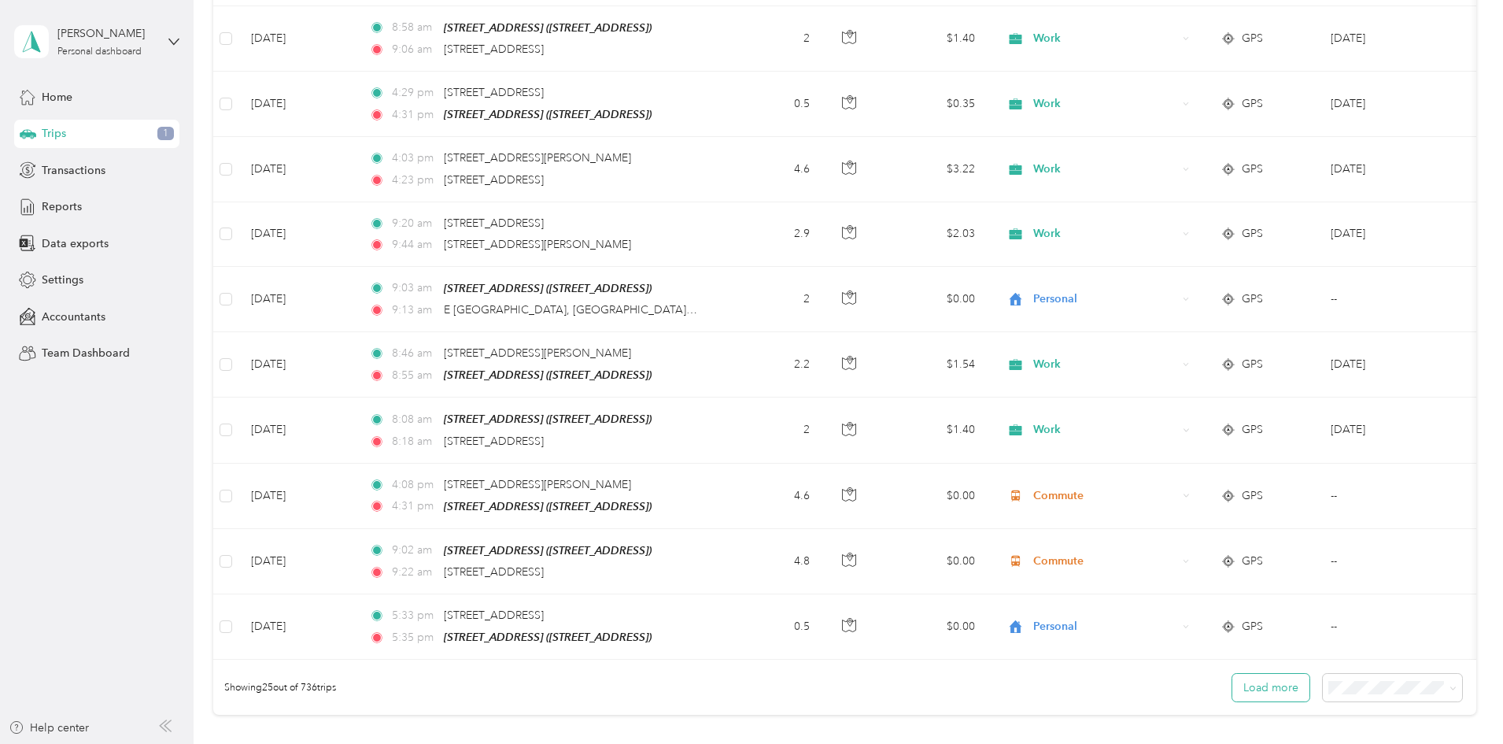
click at [1233, 688] on button "Load more" at bounding box center [1271, 688] width 77 height 28
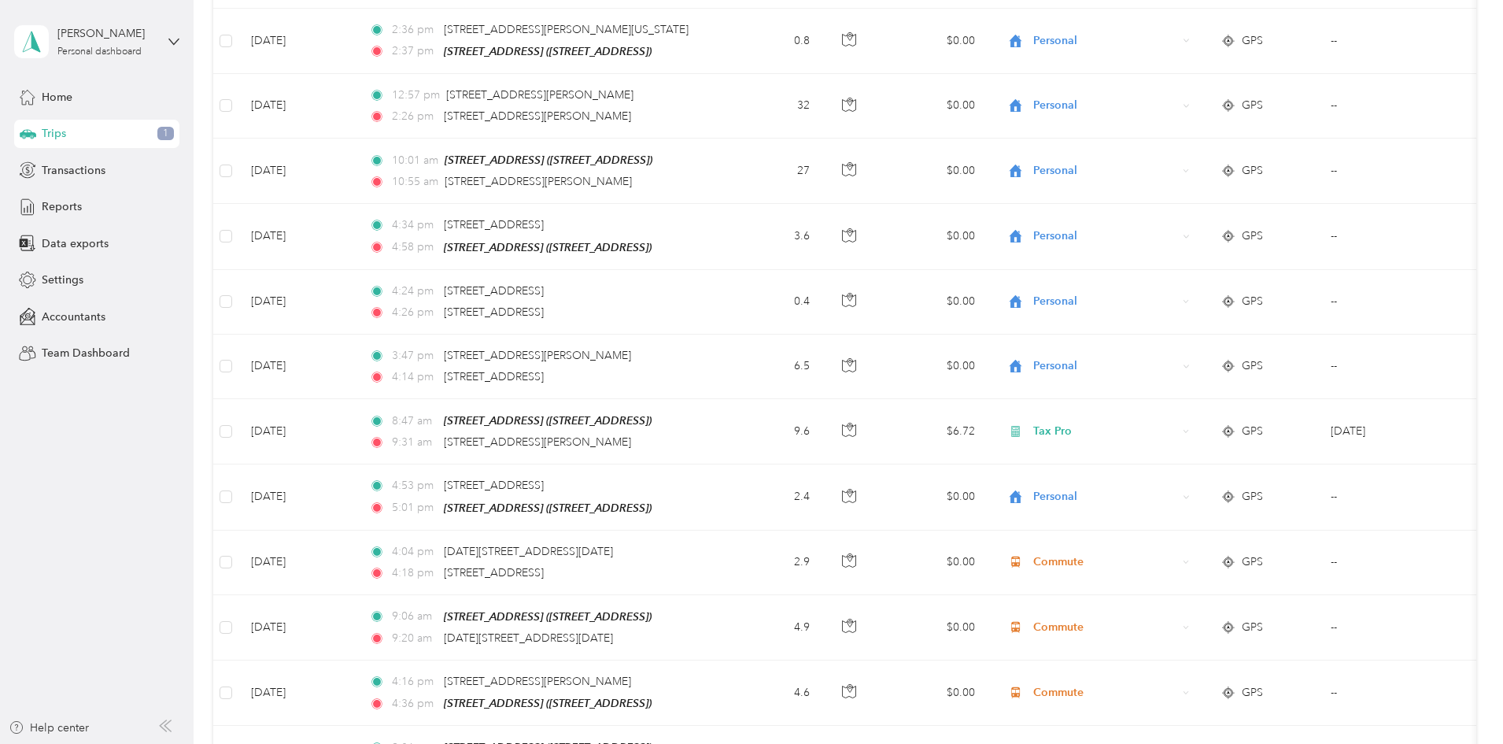
scroll to position [2193, 0]
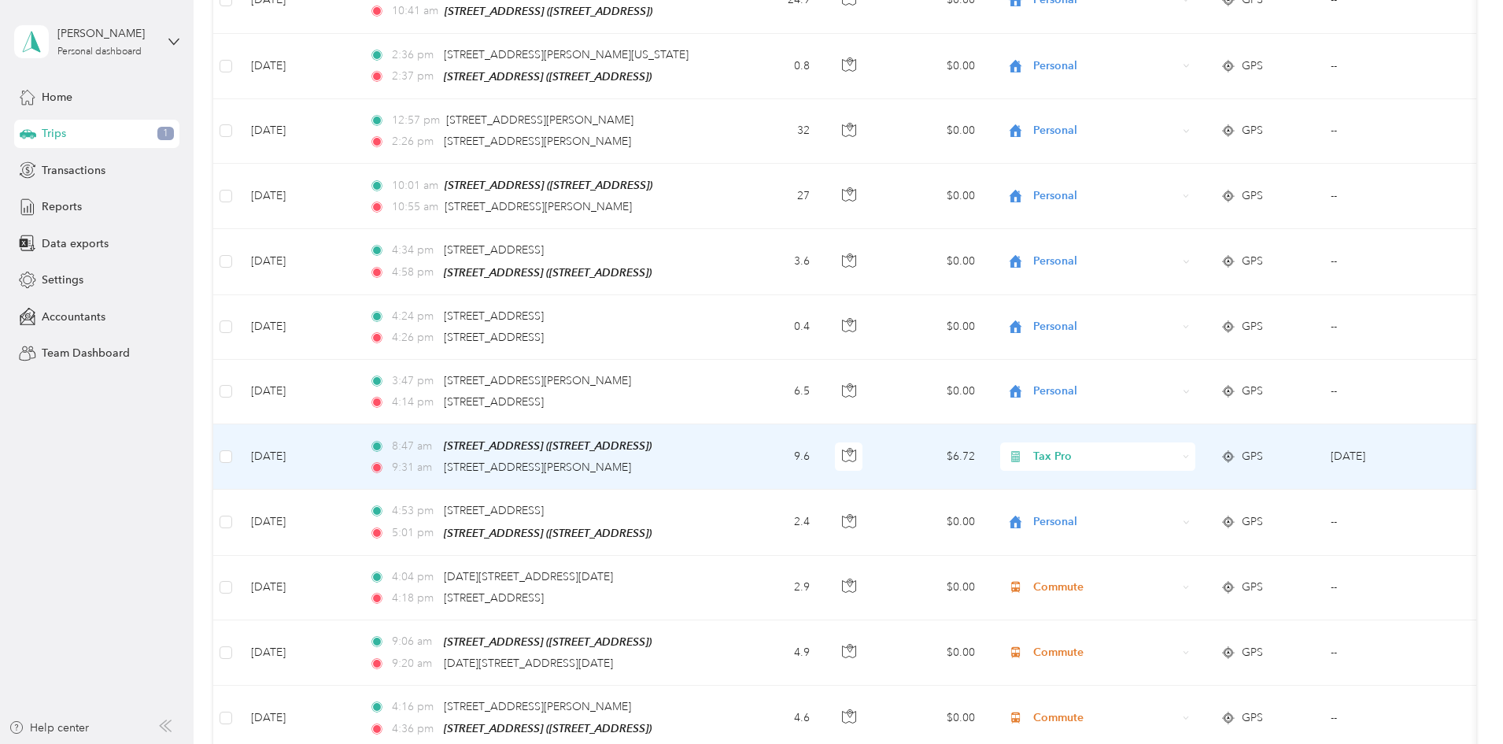
click at [1150, 448] on span "Tax Pro" at bounding box center [1105, 456] width 144 height 17
click at [1150, 475] on ol "Work Personal MEDICAL Tax Pro Other Charity Medical Moving Commute" at bounding box center [1202, 561] width 195 height 220
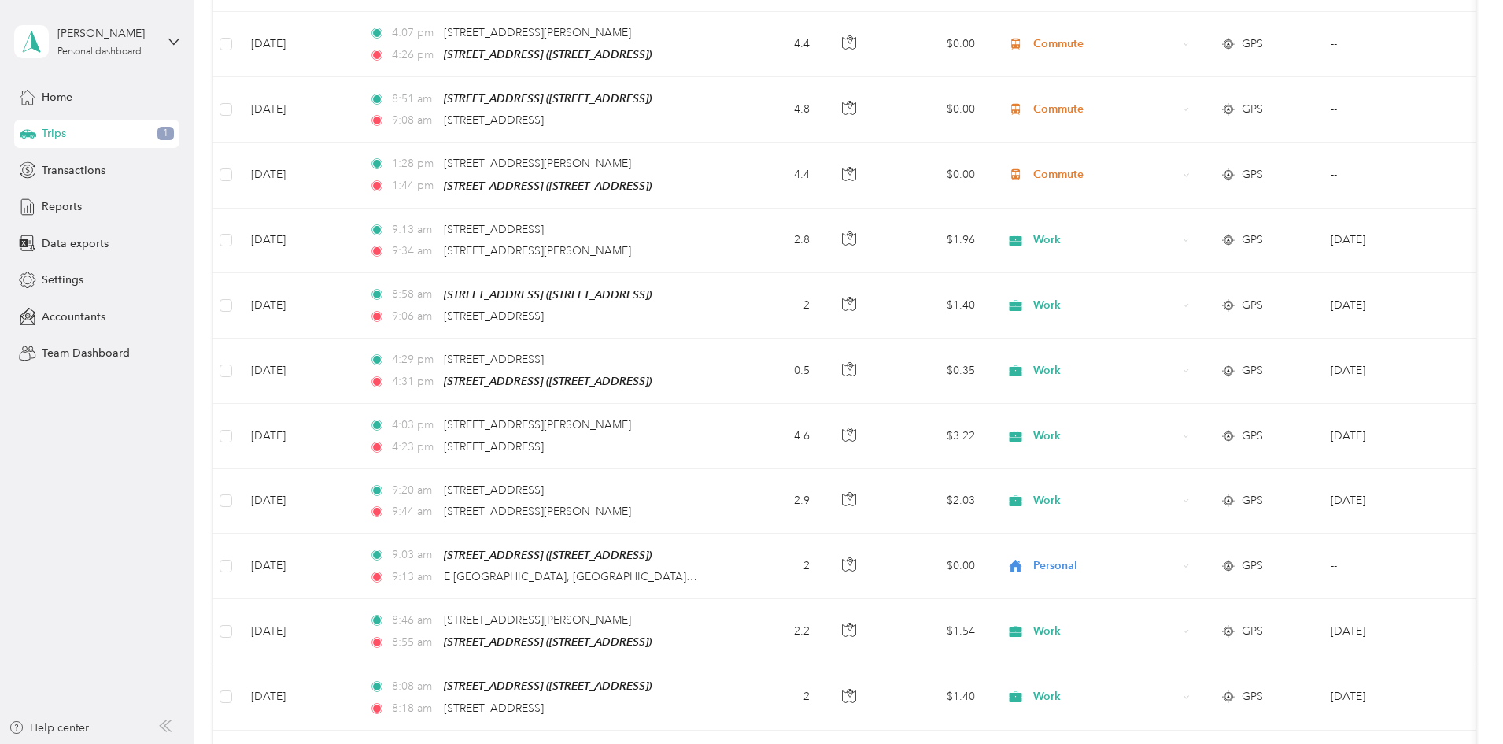
scroll to position [805, 0]
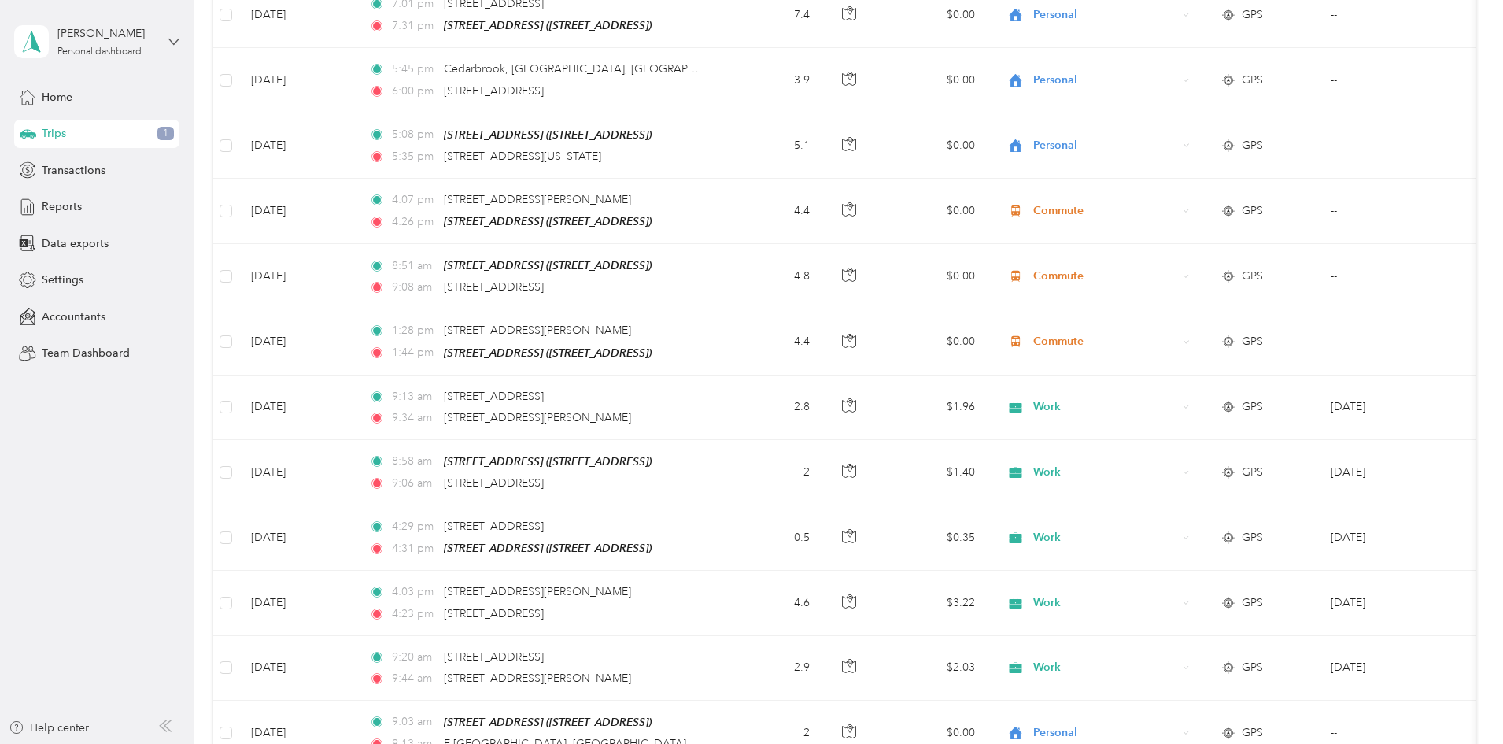
click at [171, 45] on icon at bounding box center [173, 41] width 11 height 11
click at [72, 139] on div "You’re signed in as [EMAIL_ADDRESS][DOMAIN_NAME] Log out" at bounding box center [179, 107] width 331 height 89
